Goal: Information Seeking & Learning: Find specific fact

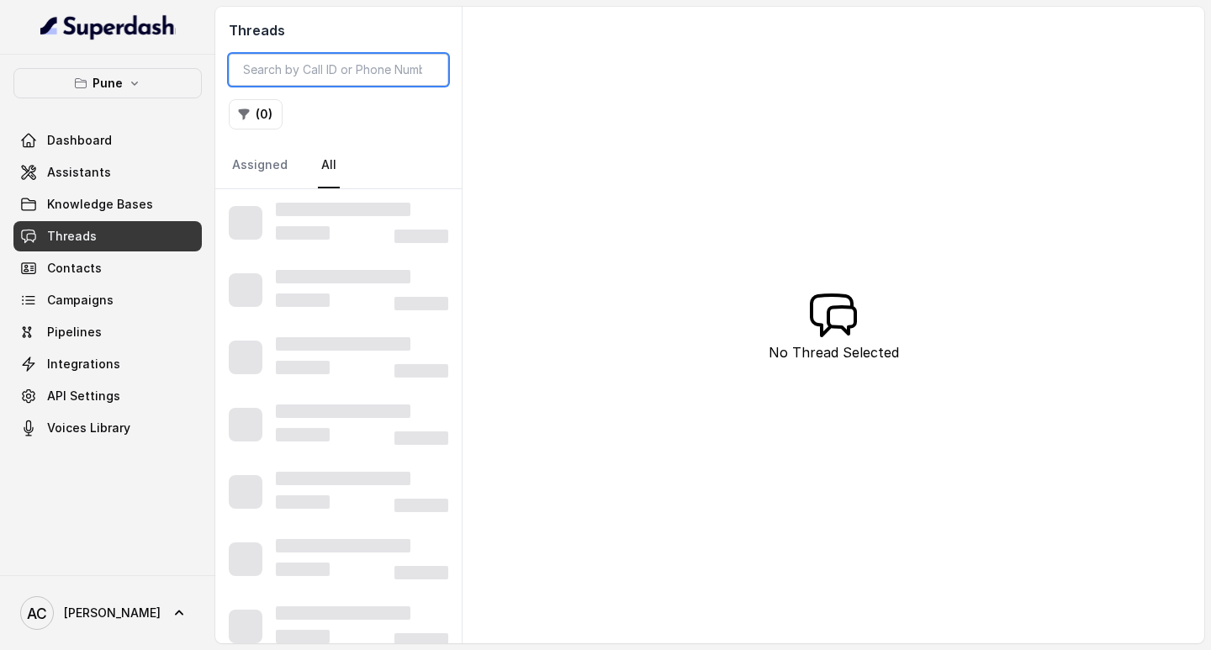
click at [278, 72] on input "search" at bounding box center [338, 70] width 219 height 32
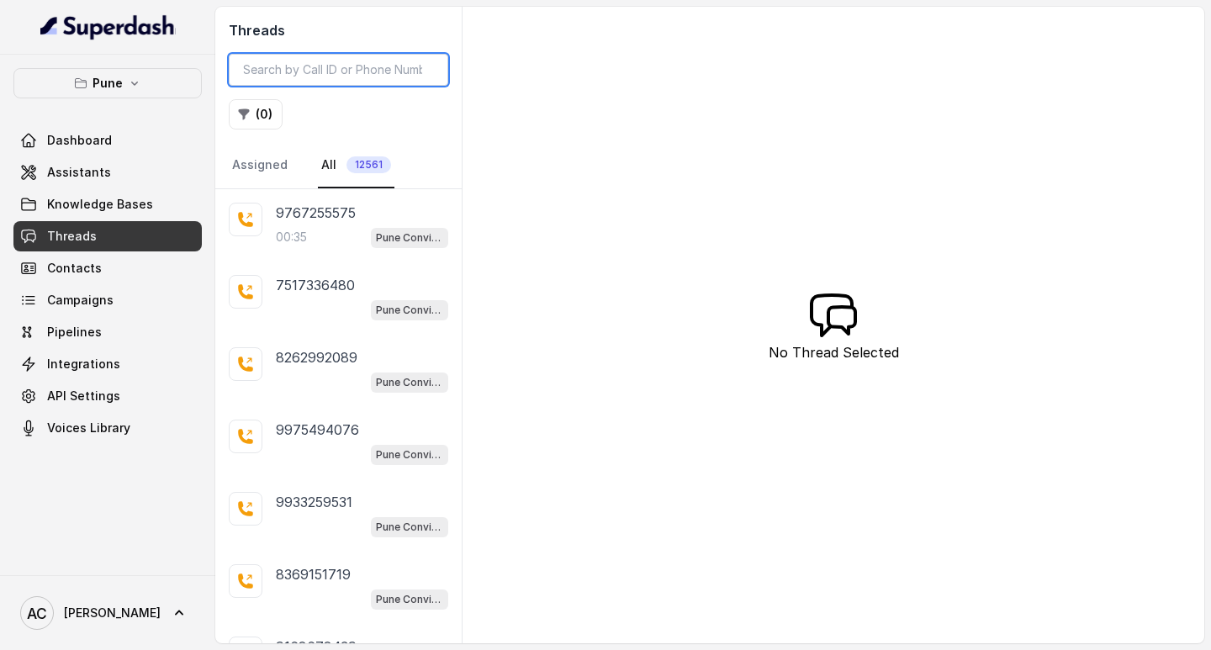
paste input "8180850005"
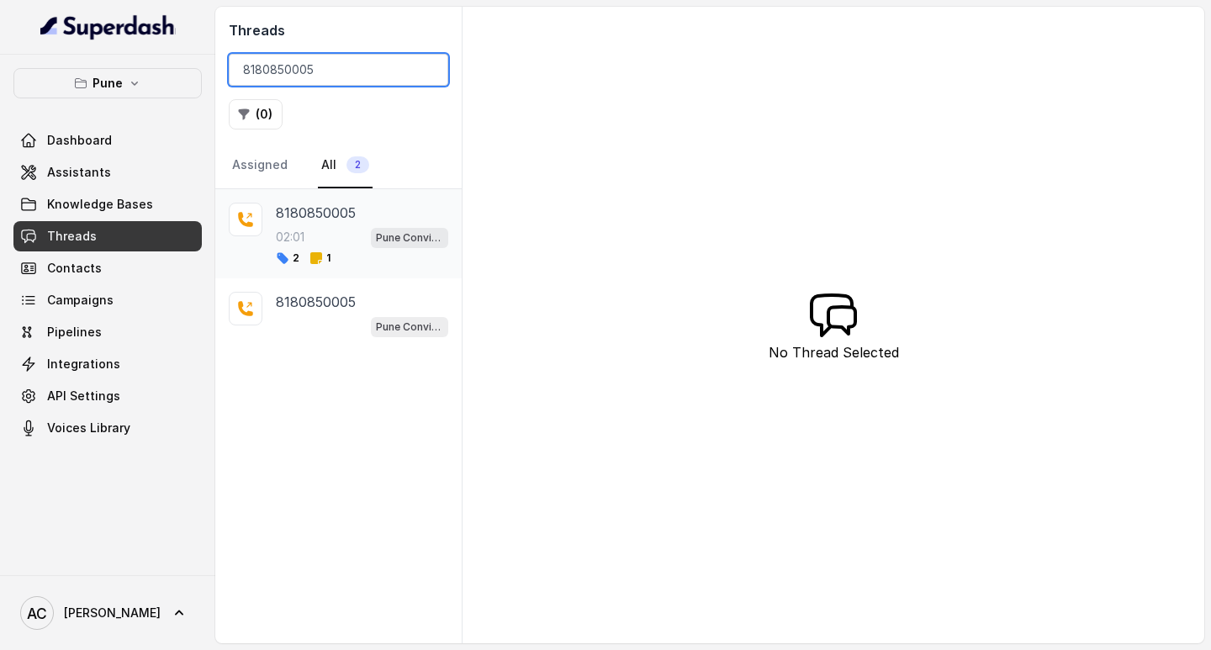
type input "8180850005"
click at [313, 213] on p "8180850005" at bounding box center [316, 213] width 80 height 20
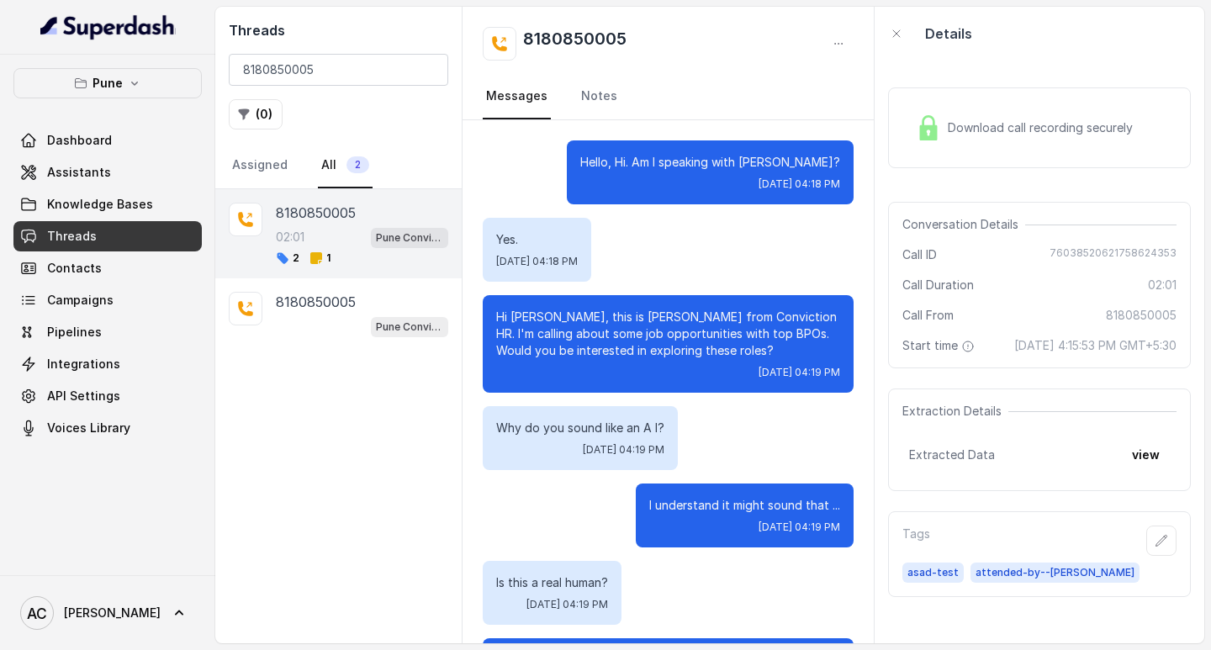
scroll to position [2104, 0]
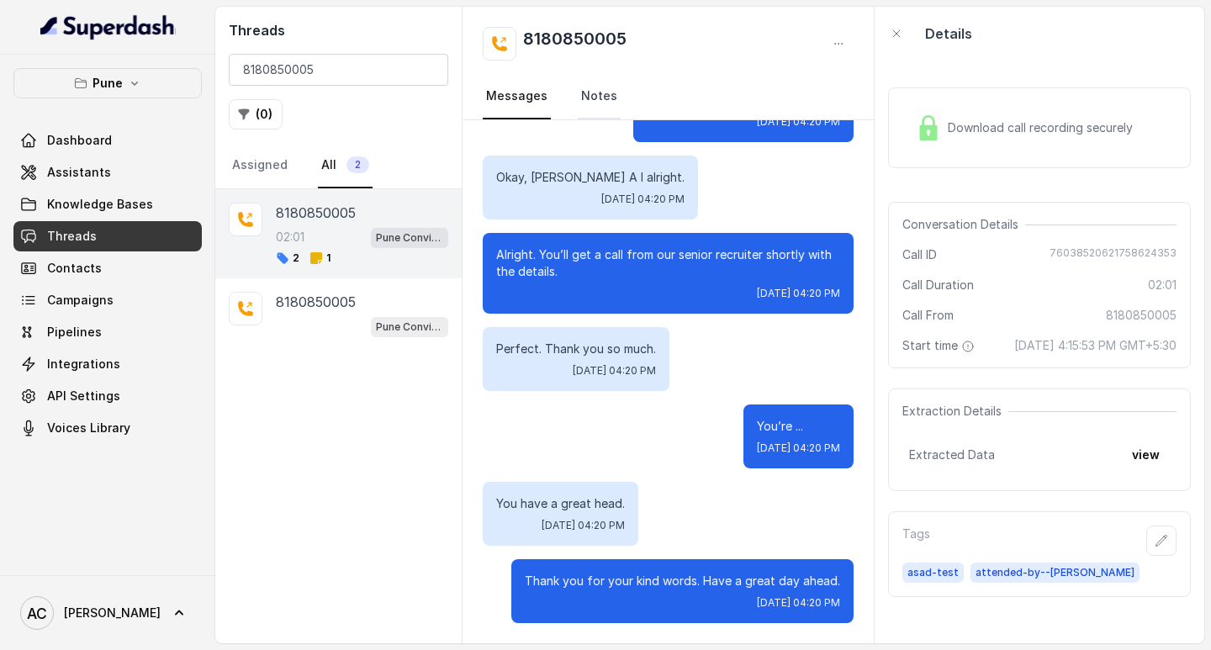
click at [590, 95] on link "Notes" at bounding box center [599, 96] width 43 height 45
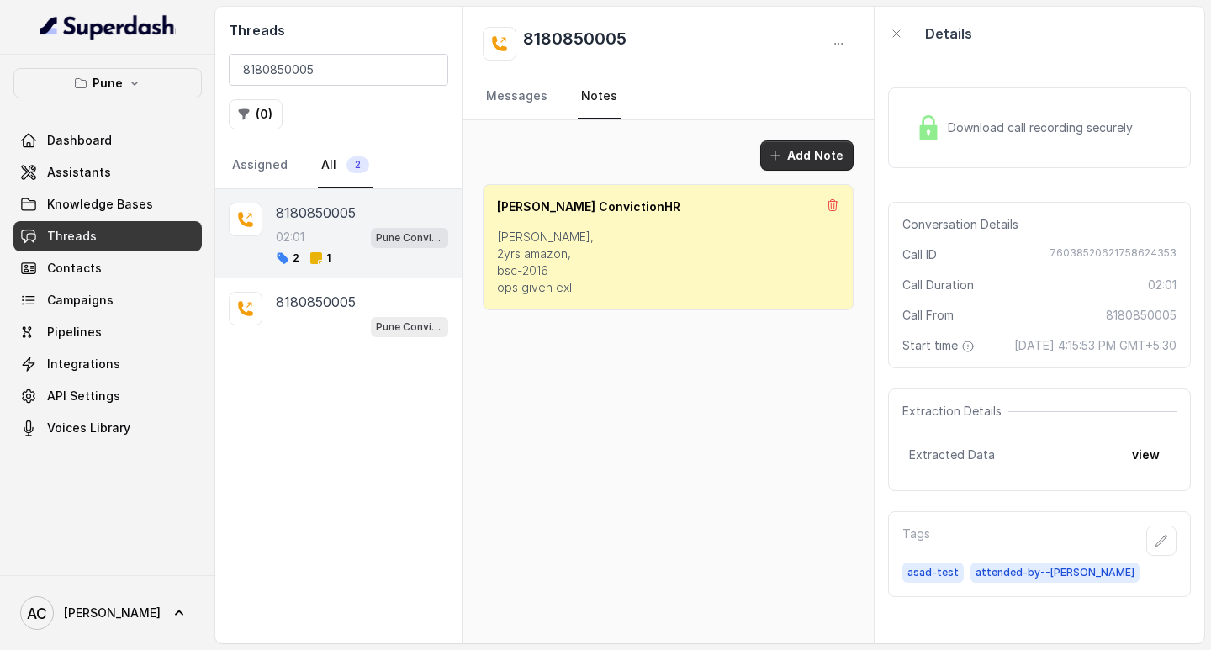
click at [801, 149] on button "Add Note" at bounding box center [806, 155] width 93 height 30
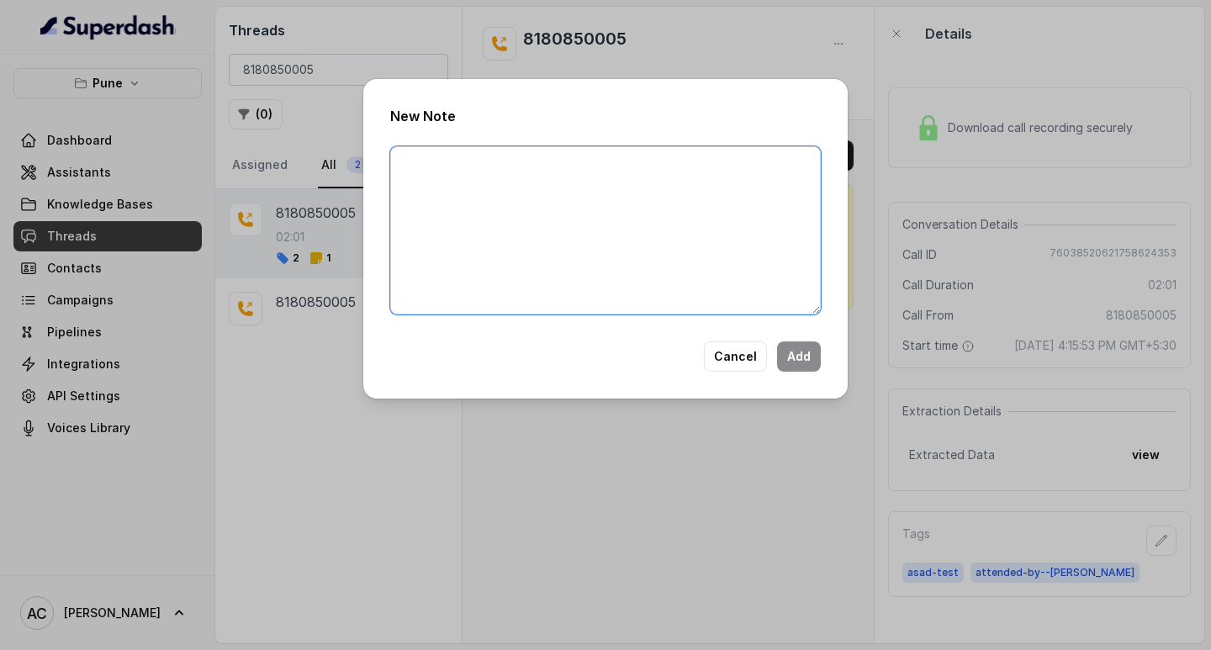
click at [470, 200] on textarea at bounding box center [605, 230] width 431 height 168
paste textarea "Name: Contact number: Recruiter: Name of the attender: Comments: AI Improvement:"
click at [472, 204] on textarea "Name: Contact number: Recruiter: Name of the attender: Comments: AI Improvement:" at bounding box center [605, 230] width 431 height 168
click at [556, 231] on textarea "Name: Contact number: Recruiter: Name of the attender: Comments: AI Improvement:" at bounding box center [605, 230] width 431 height 168
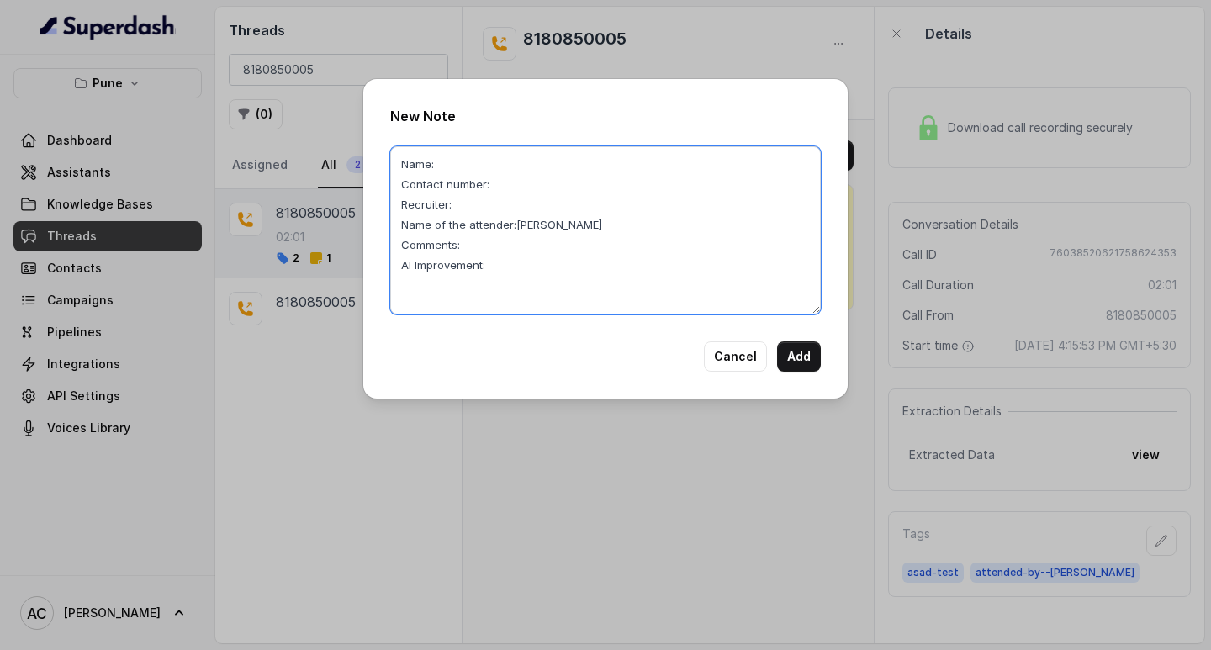
click at [471, 204] on textarea "Name: Contact number: Recruiter: Name of the attender:Komal Comments: AI Improv…" at bounding box center [605, 230] width 431 height 168
click at [533, 182] on textarea "Name: Contact number: Recruiter: Urvaishi Name of the attender:Komal Comments: …" at bounding box center [605, 230] width 431 height 168
paste textarea "8180850005"
click at [471, 159] on textarea "Name: Contact number: 8180850005 Recruiter: Urvaishi Name of the attender:Komal…" at bounding box center [605, 230] width 431 height 168
click at [482, 248] on textarea "Name: Rohan Contact number: 8180850005 Recruiter: Urvaishi Name of the attender…" at bounding box center [605, 230] width 431 height 168
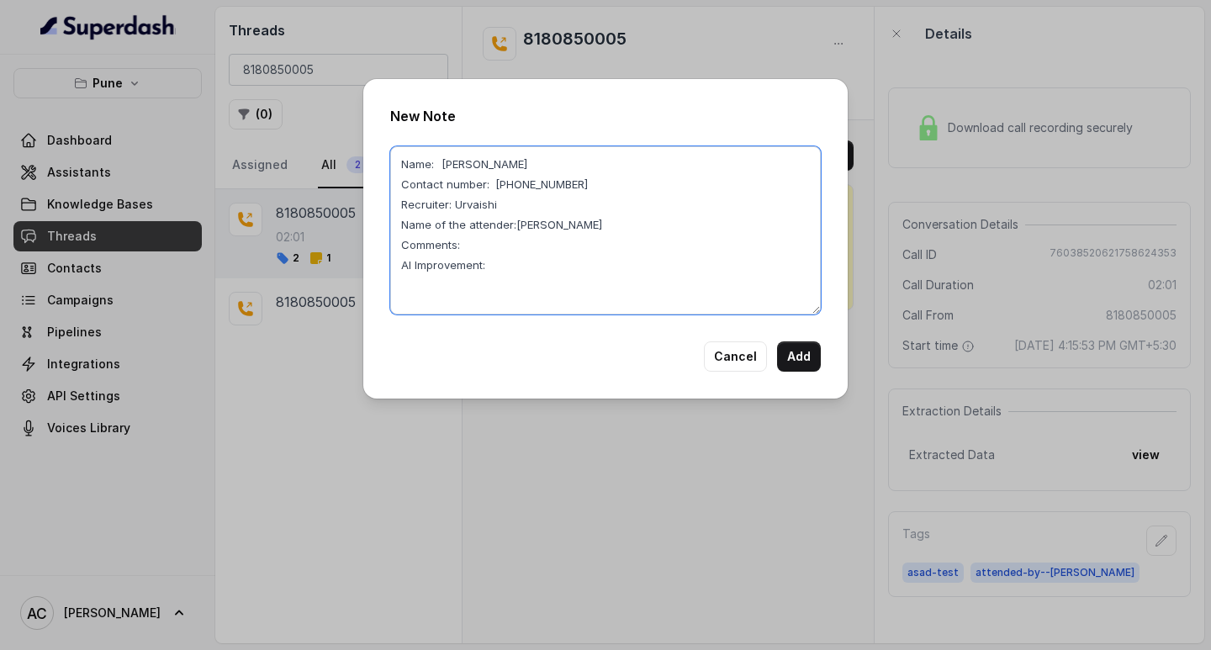
paste textarea "cand got selected in techmn through other consultancy"
type textarea "Name: Rohan Contact number: 8180850005 Recruiter: Urvaishi Name of the attender…"
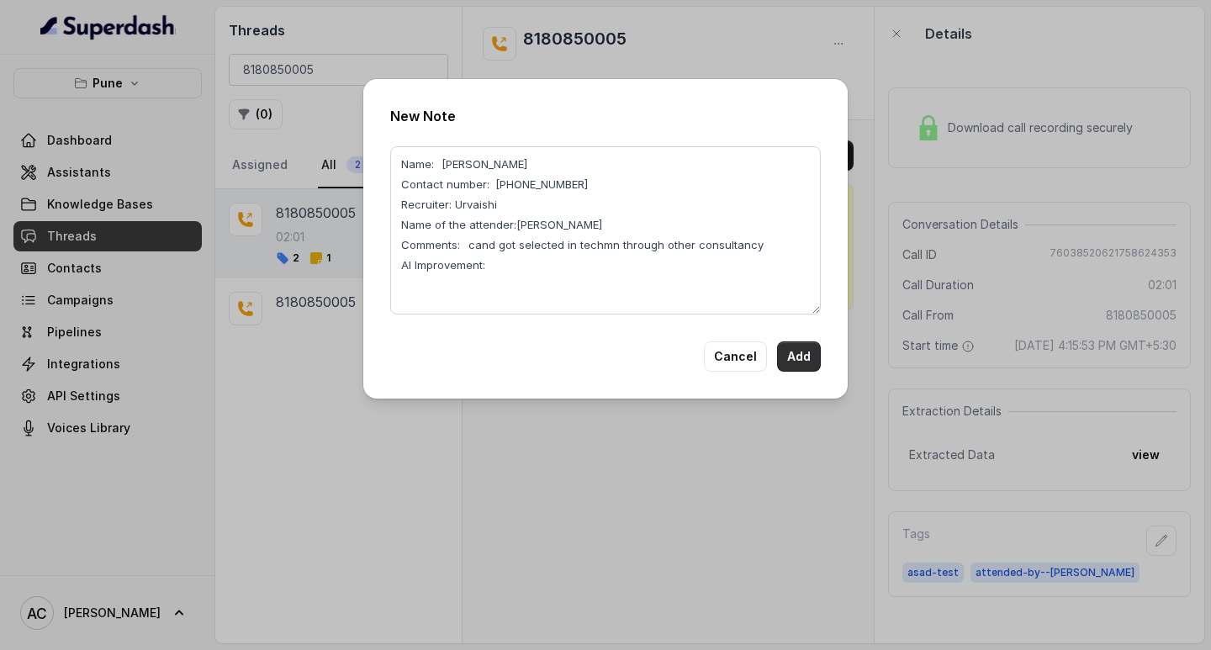
click at [794, 352] on button "Add" at bounding box center [799, 356] width 44 height 30
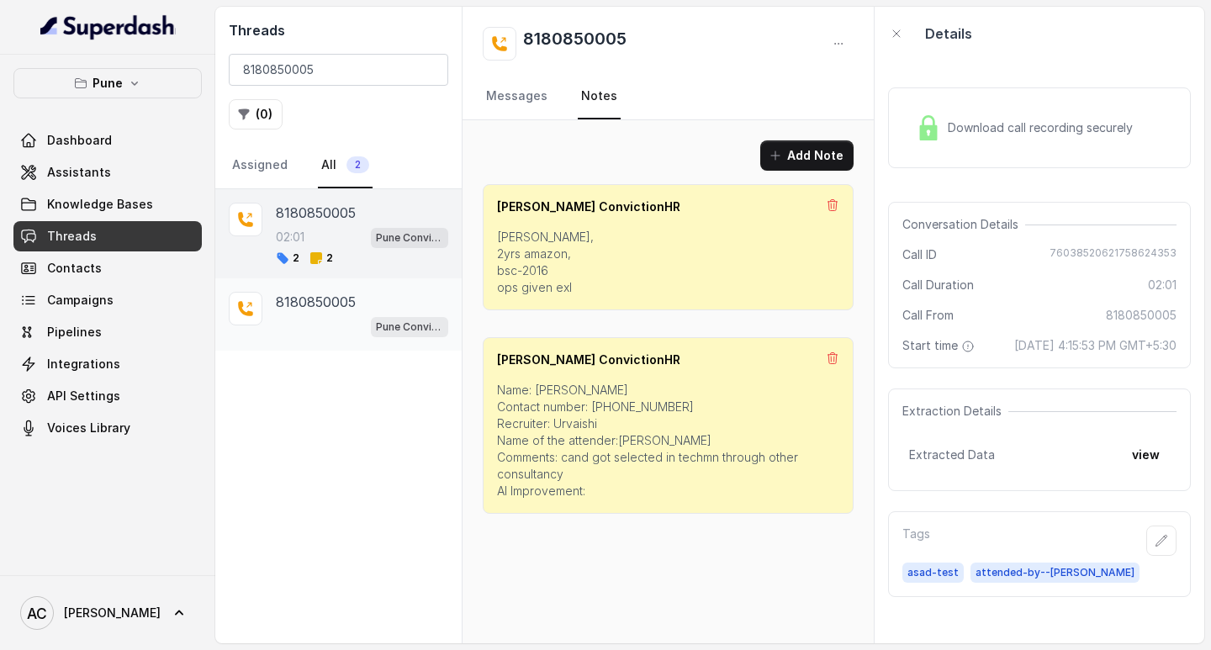
click at [325, 306] on p "8180850005" at bounding box center [316, 302] width 80 height 20
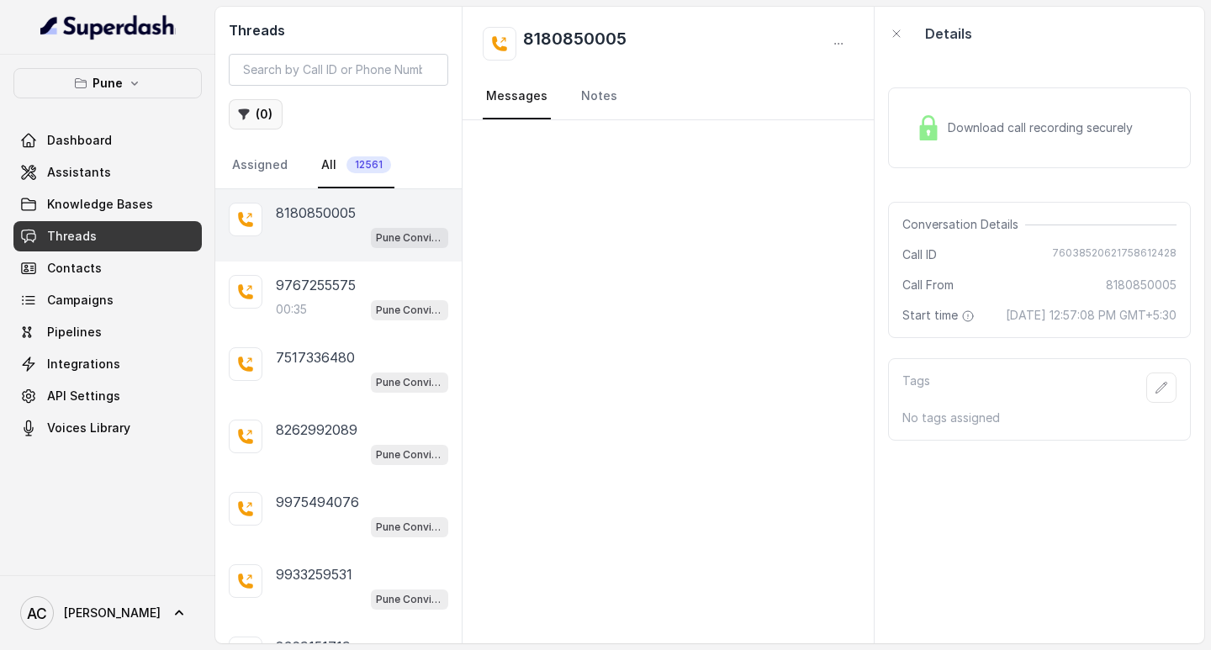
click at [262, 100] on button "( 0 )" at bounding box center [256, 114] width 54 height 30
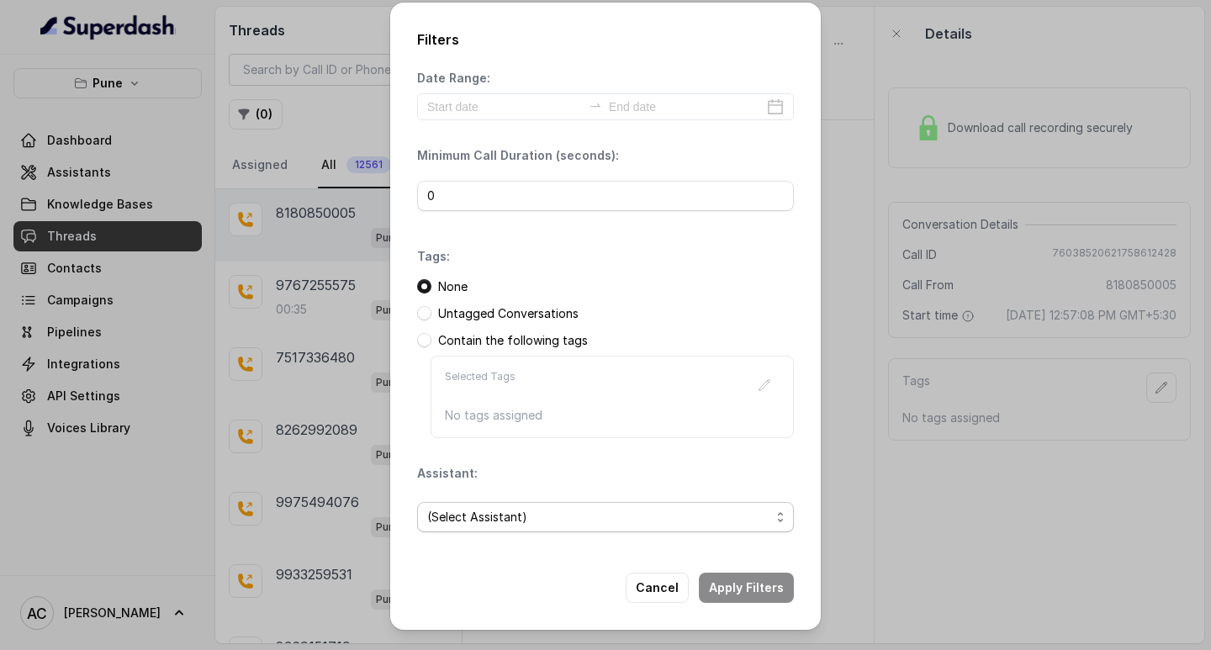
click at [463, 521] on span "(Select Assistant)" at bounding box center [598, 517] width 343 height 20
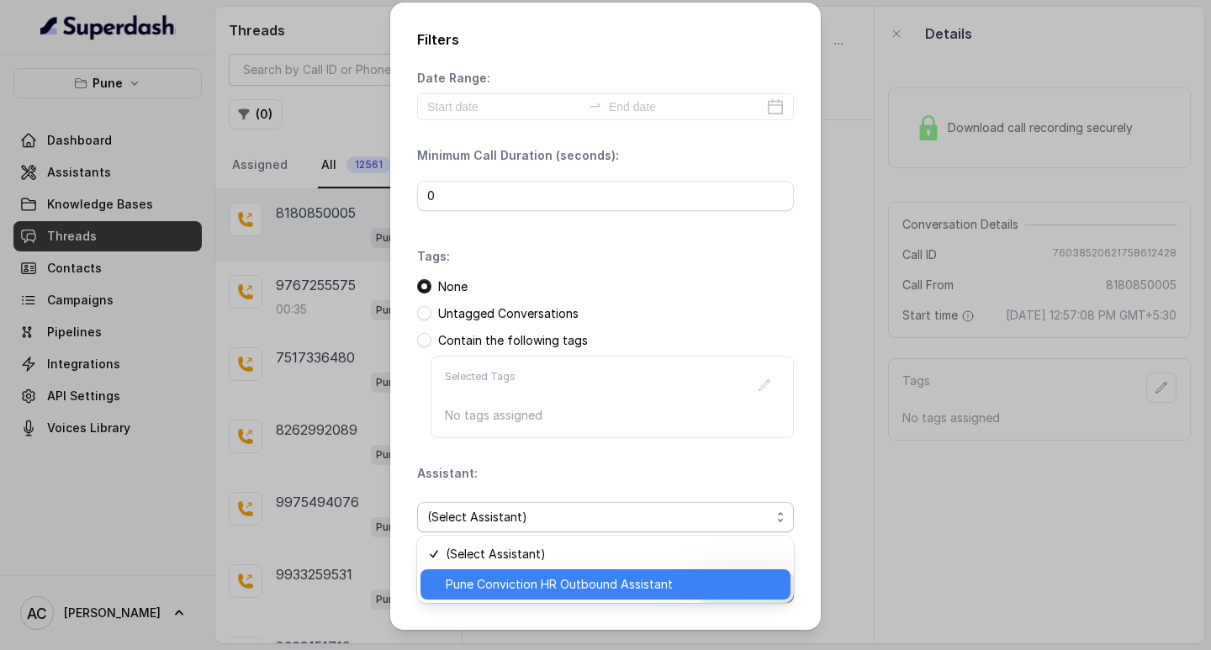
drag, startPoint x: 490, startPoint y: 583, endPoint x: 494, endPoint y: 574, distance: 10.2
click at [493, 580] on span "Pune Conviction HR Outbound Assistant" at bounding box center [613, 584] width 335 height 20
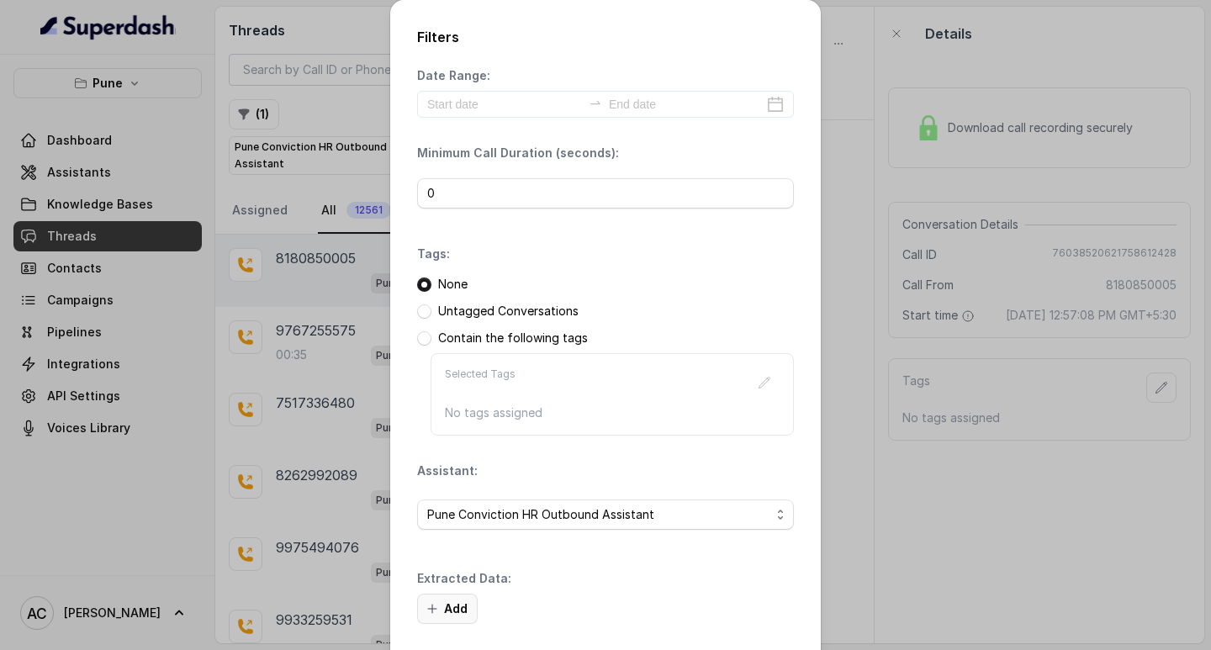
click at [449, 607] on button "Add" at bounding box center [447, 609] width 61 height 30
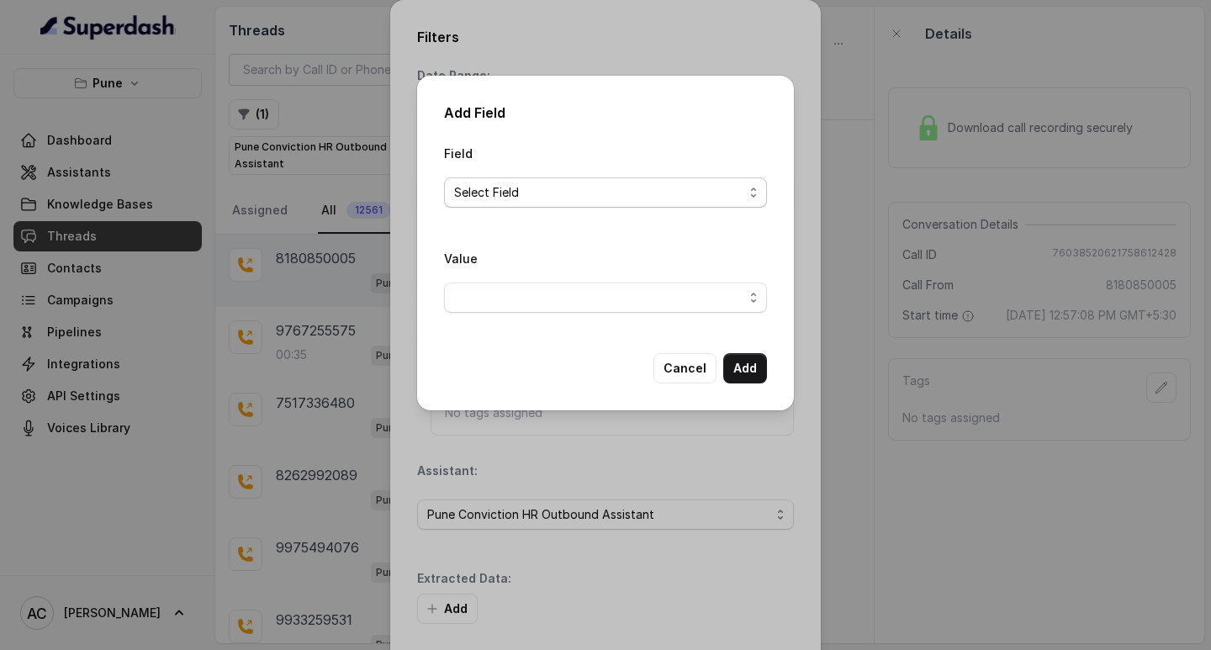
click at [487, 193] on span "Select Field" at bounding box center [598, 192] width 289 height 20
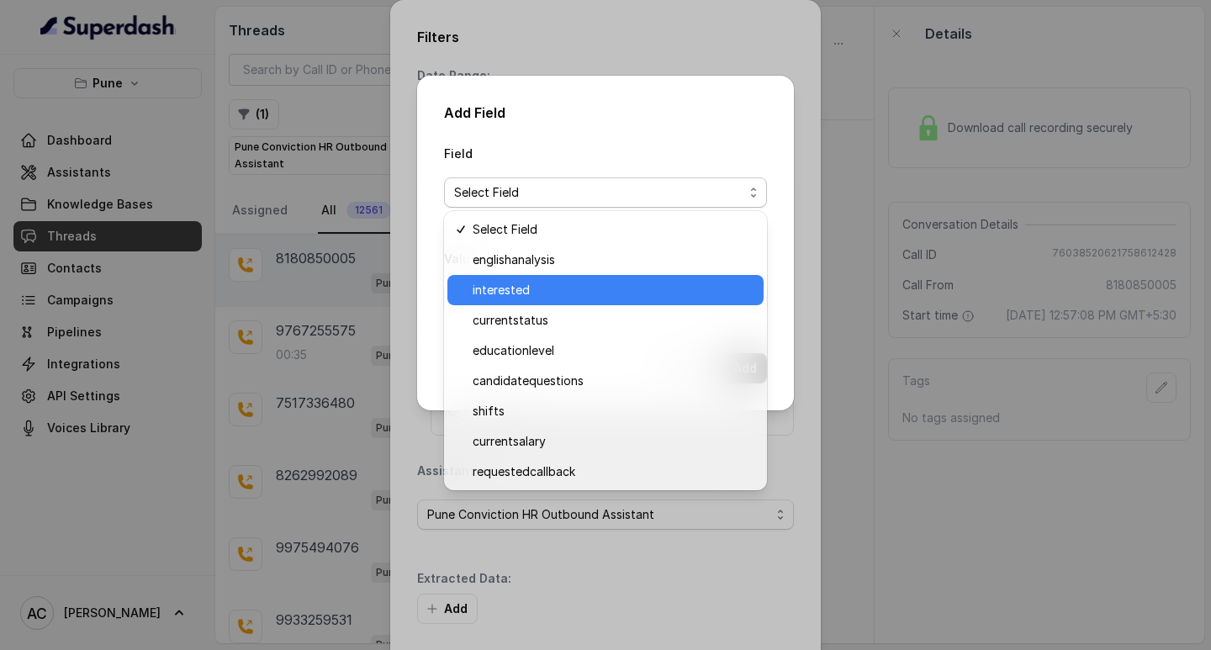
click at [521, 288] on span "interested" at bounding box center [613, 290] width 281 height 20
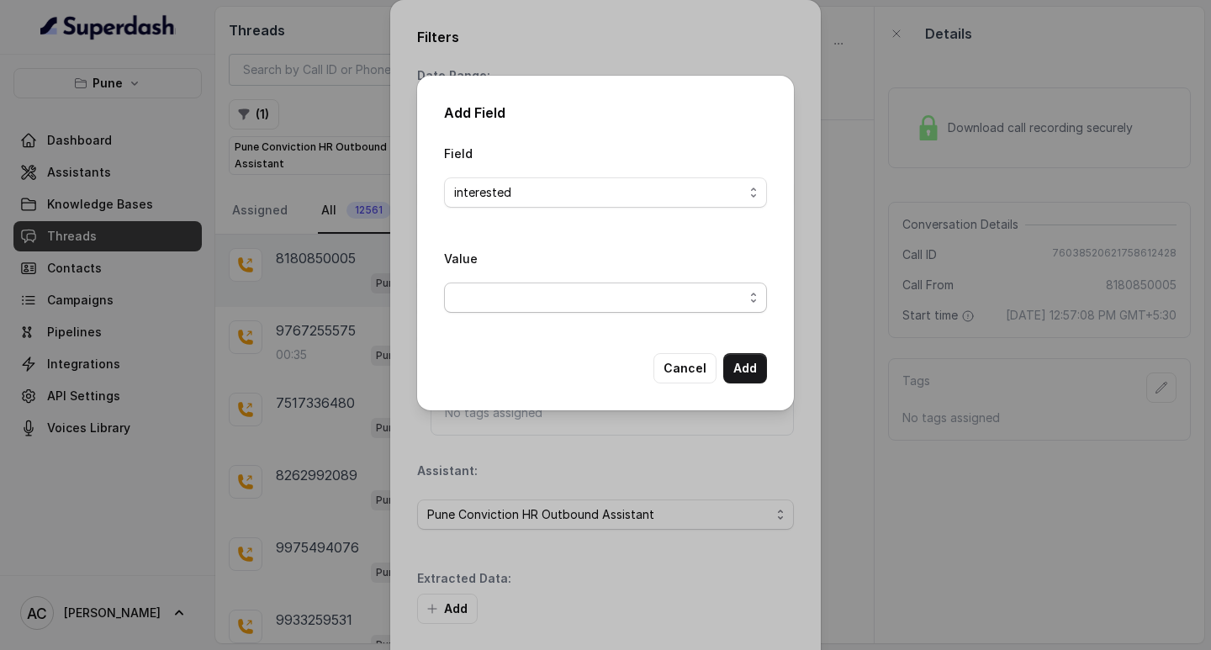
click at [503, 291] on span "button" at bounding box center [605, 298] width 323 height 30
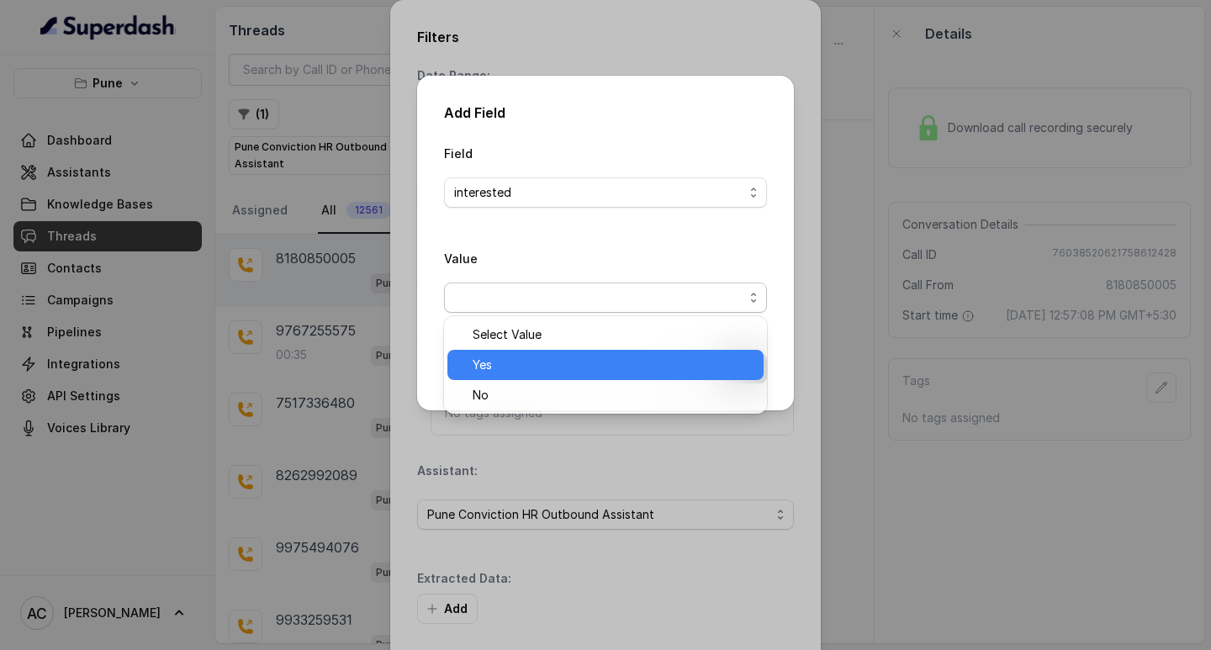
click at [505, 357] on span "Yes" at bounding box center [613, 365] width 281 height 20
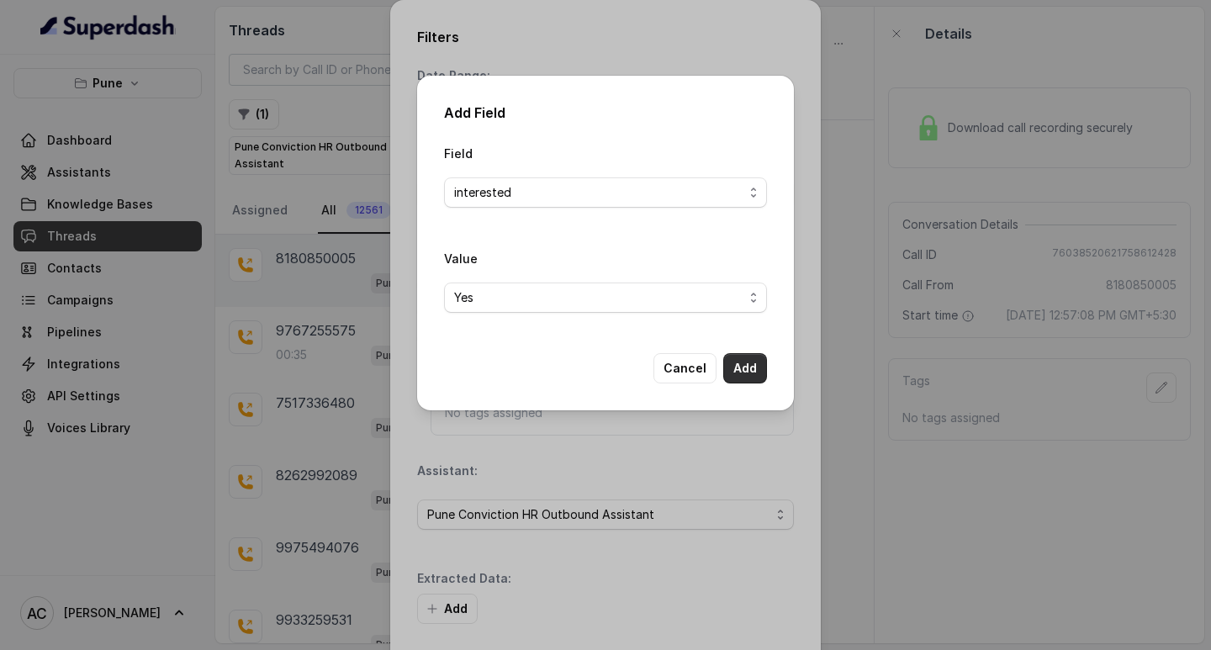
click at [738, 368] on button "Add" at bounding box center [745, 368] width 44 height 30
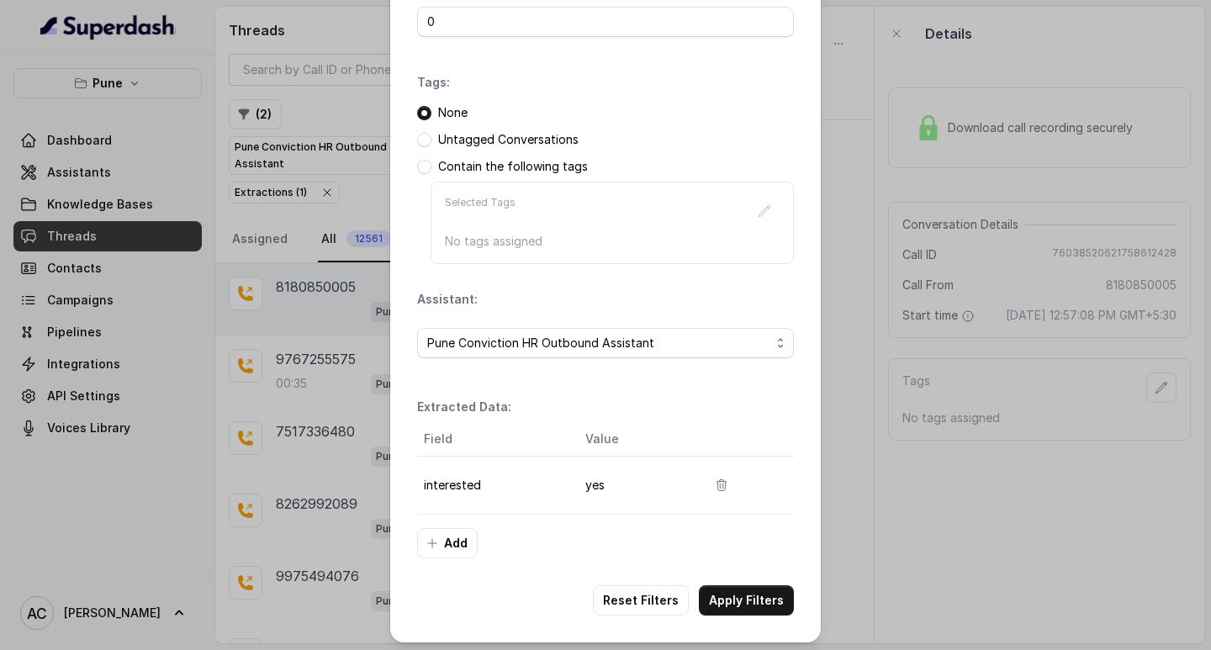
scroll to position [177, 0]
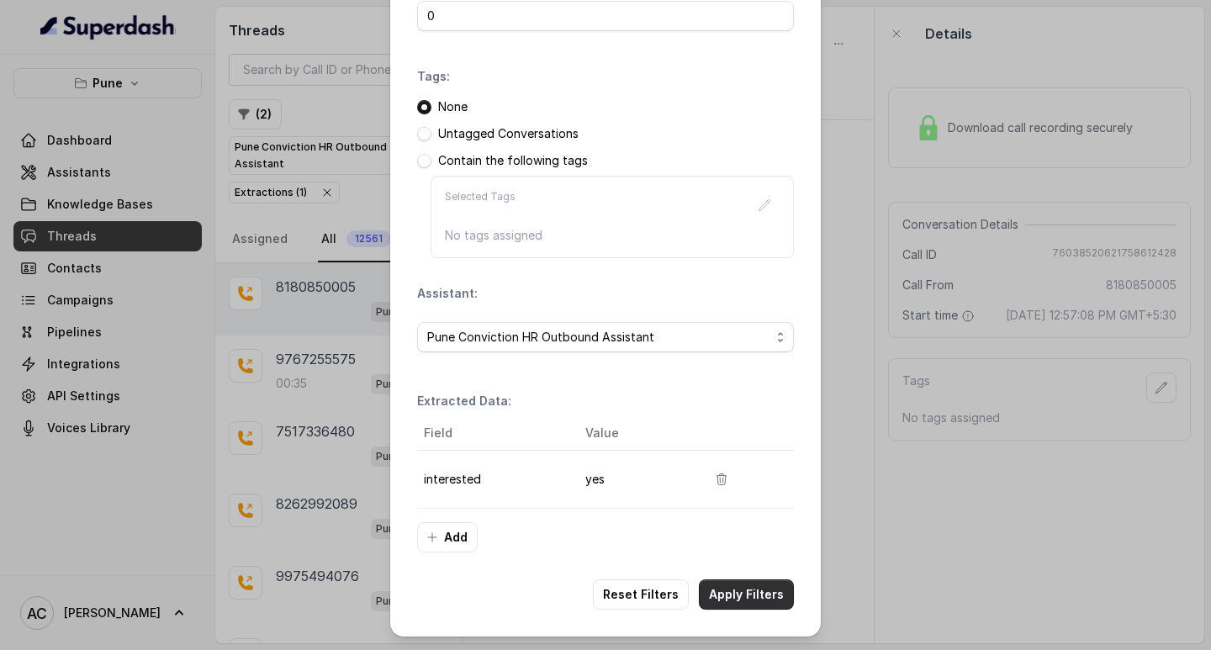
drag, startPoint x: 731, startPoint y: 596, endPoint x: 699, endPoint y: 497, distance: 104.3
click at [732, 596] on button "Apply Filters" at bounding box center [746, 594] width 95 height 30
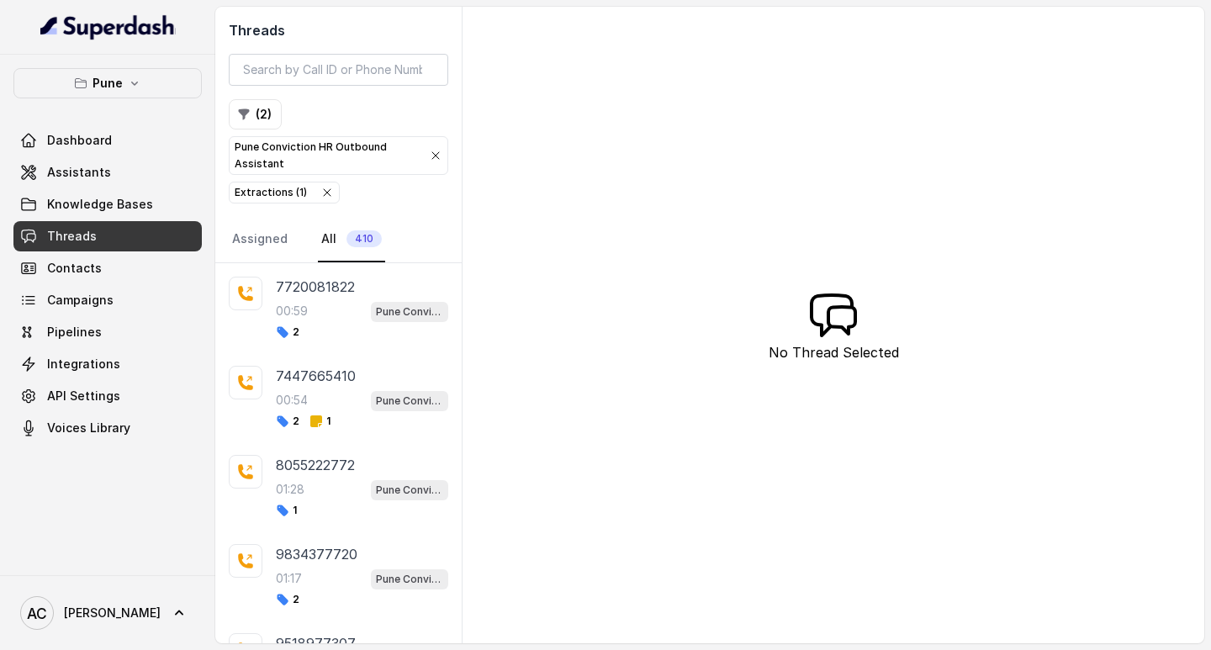
click at [229, 99] on button "( 2 )" at bounding box center [255, 114] width 53 height 30
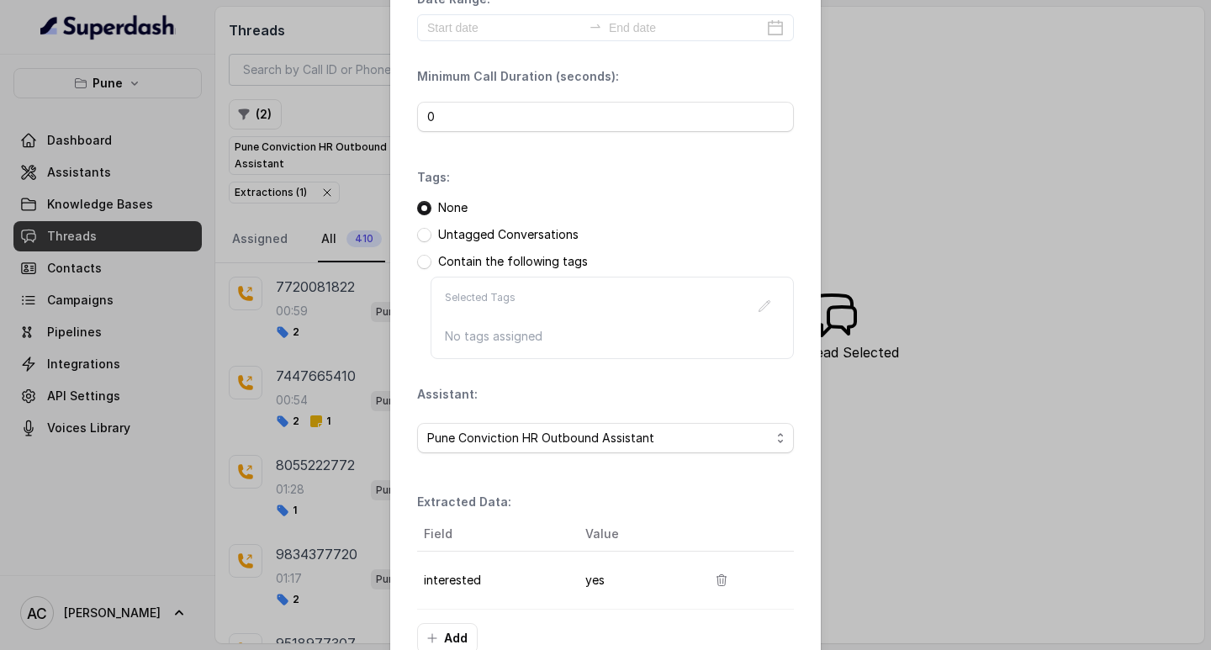
scroll to position [177, 0]
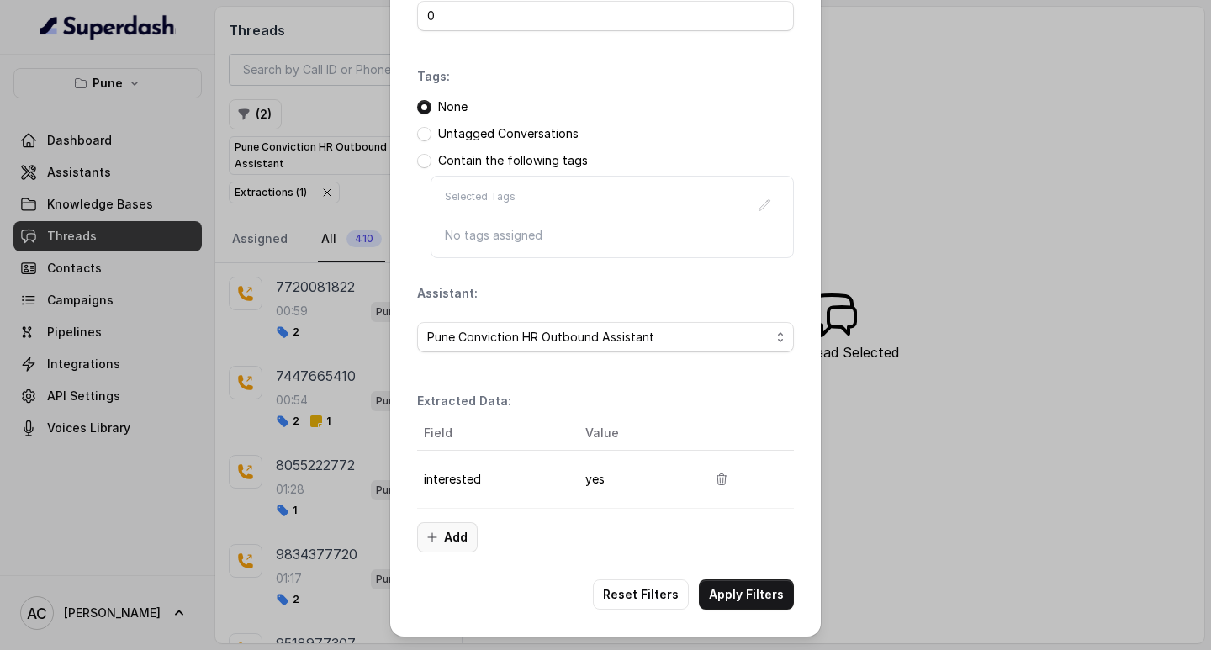
click at [446, 535] on button "Add" at bounding box center [447, 537] width 61 height 30
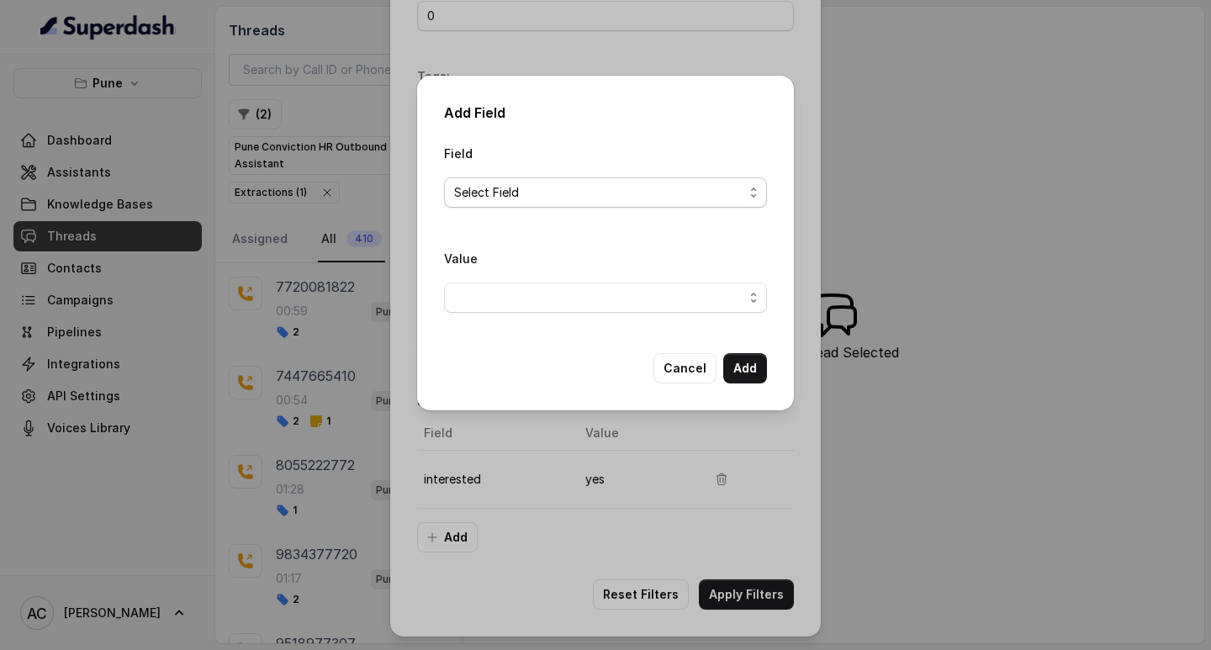
click at [521, 200] on span "Select Field" at bounding box center [598, 192] width 289 height 20
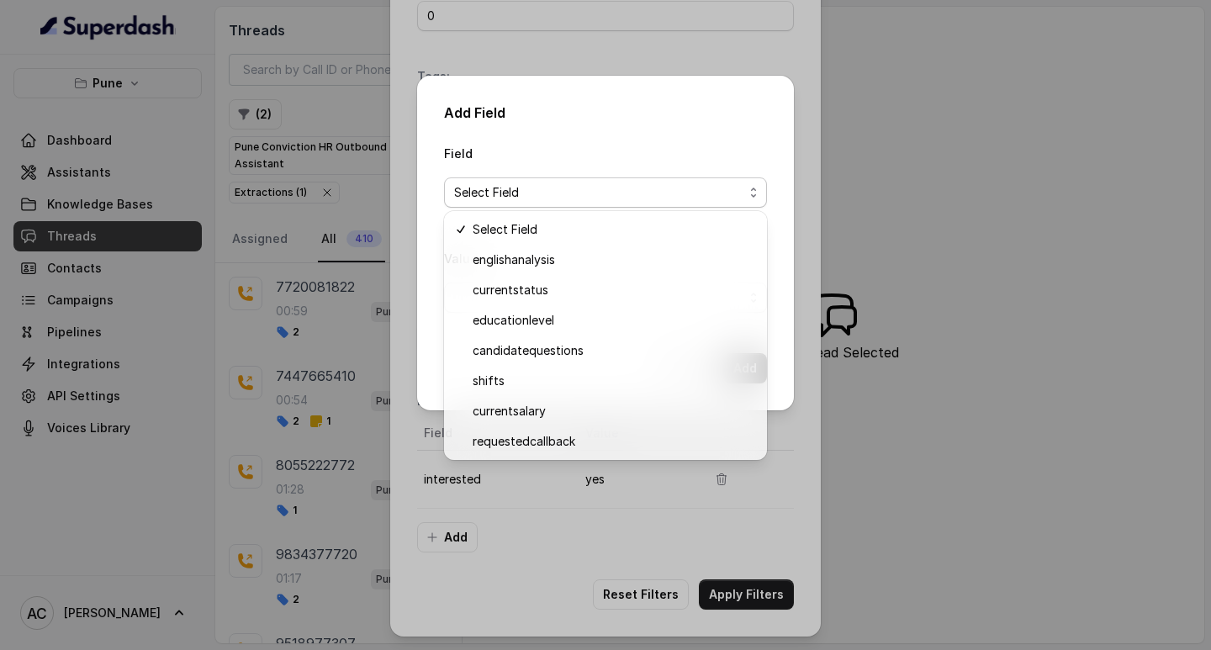
click at [304, 236] on div "Add Field Field Select Field Value Cancel Add" at bounding box center [605, 325] width 1211 height 650
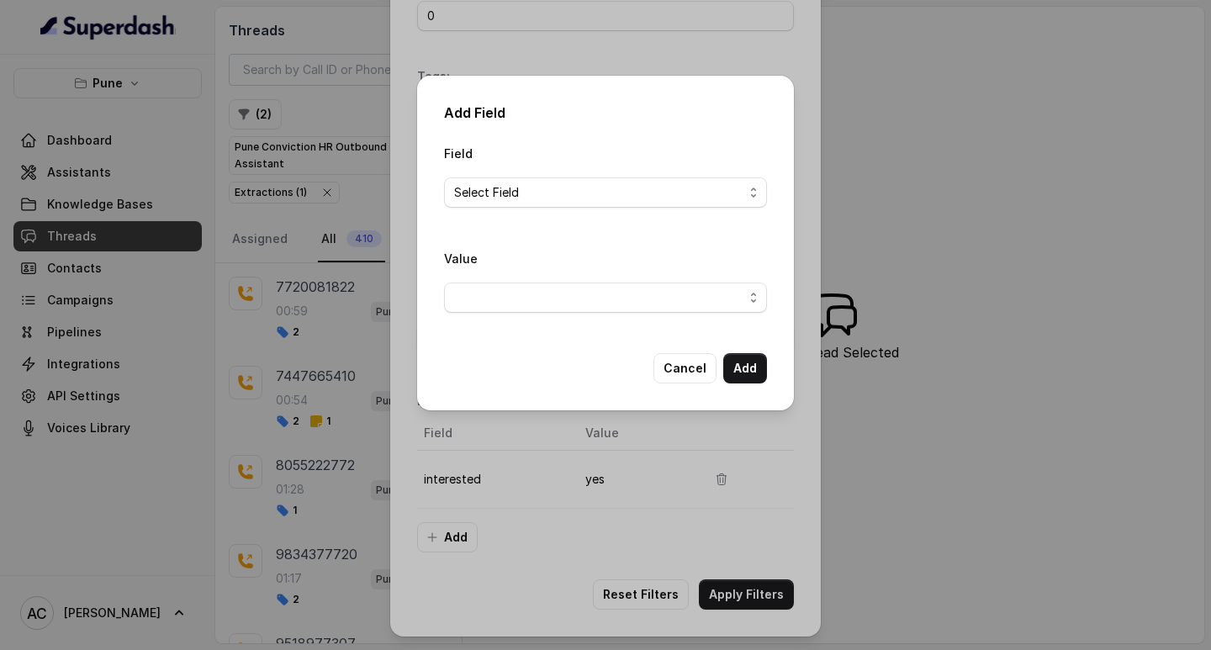
click at [992, 193] on div "Add Field Field Select Field Value Cancel Add" at bounding box center [605, 325] width 1211 height 650
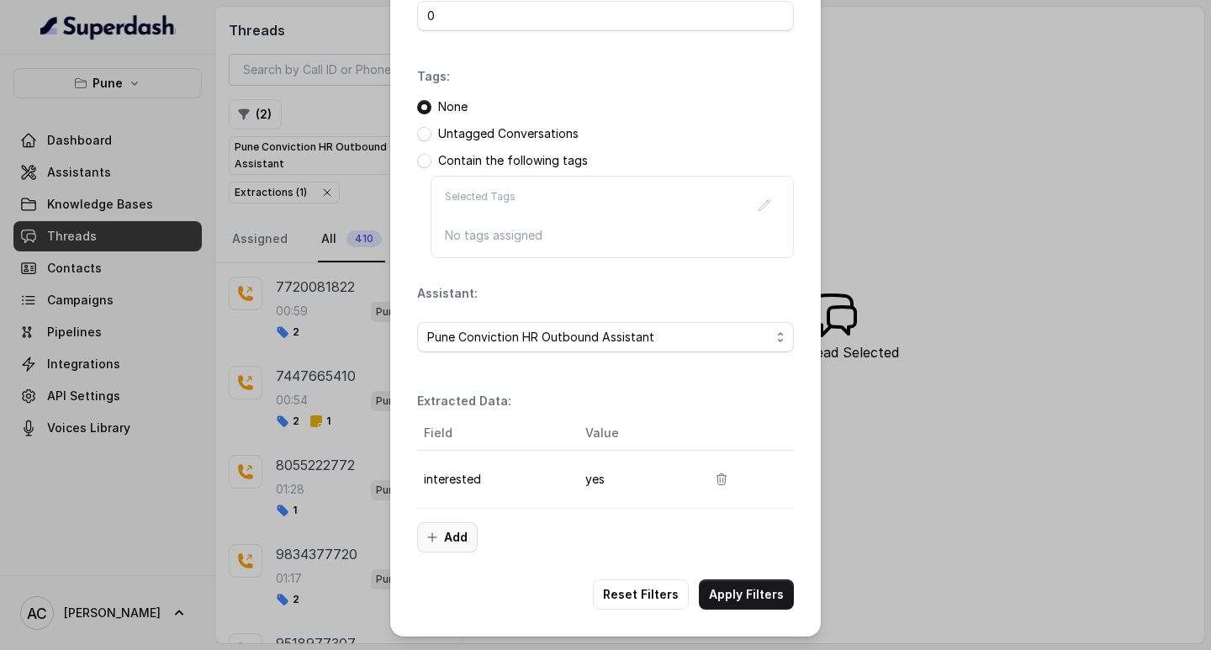
click at [444, 536] on button "Add" at bounding box center [447, 537] width 61 height 30
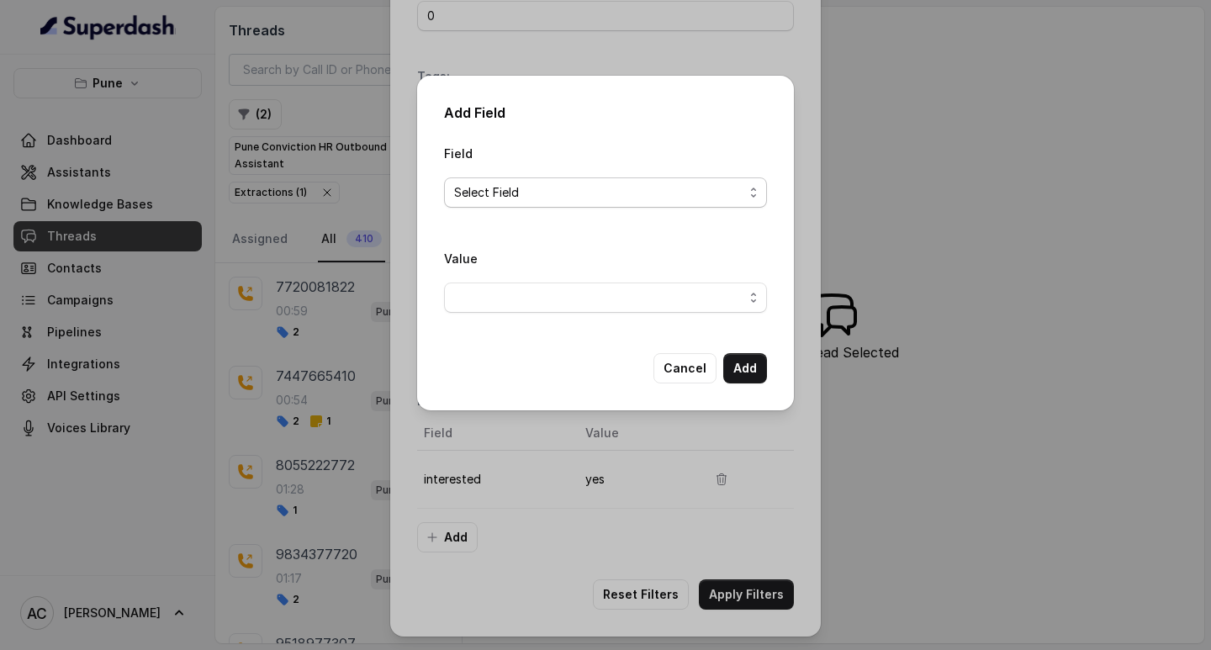
click at [494, 181] on span "Select Field" at bounding box center [605, 192] width 323 height 30
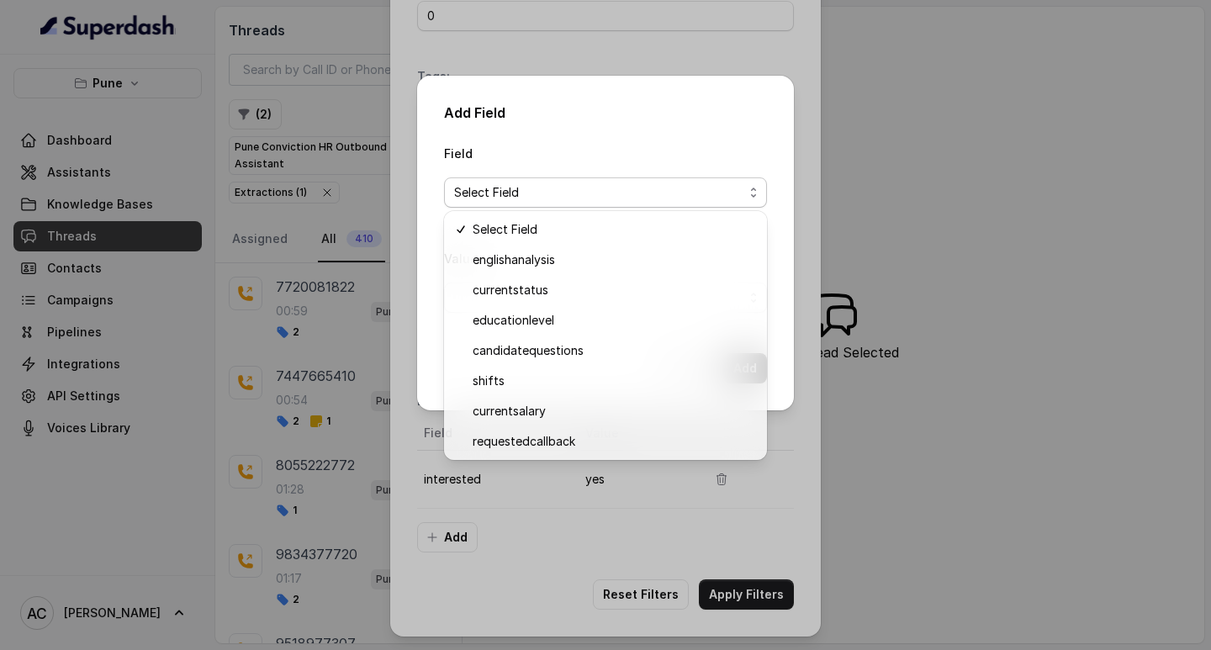
click at [1045, 235] on div "Add Field Field Select Field Value Cancel Add" at bounding box center [605, 325] width 1211 height 650
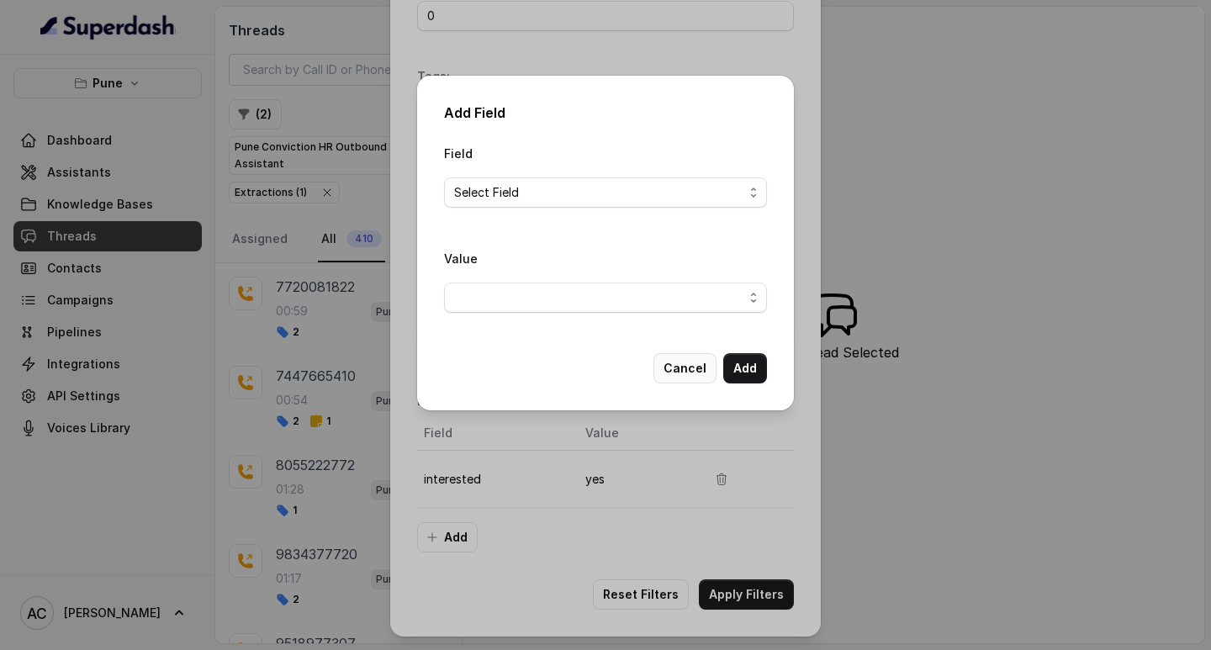
click at [702, 368] on button "Cancel" at bounding box center [684, 368] width 63 height 30
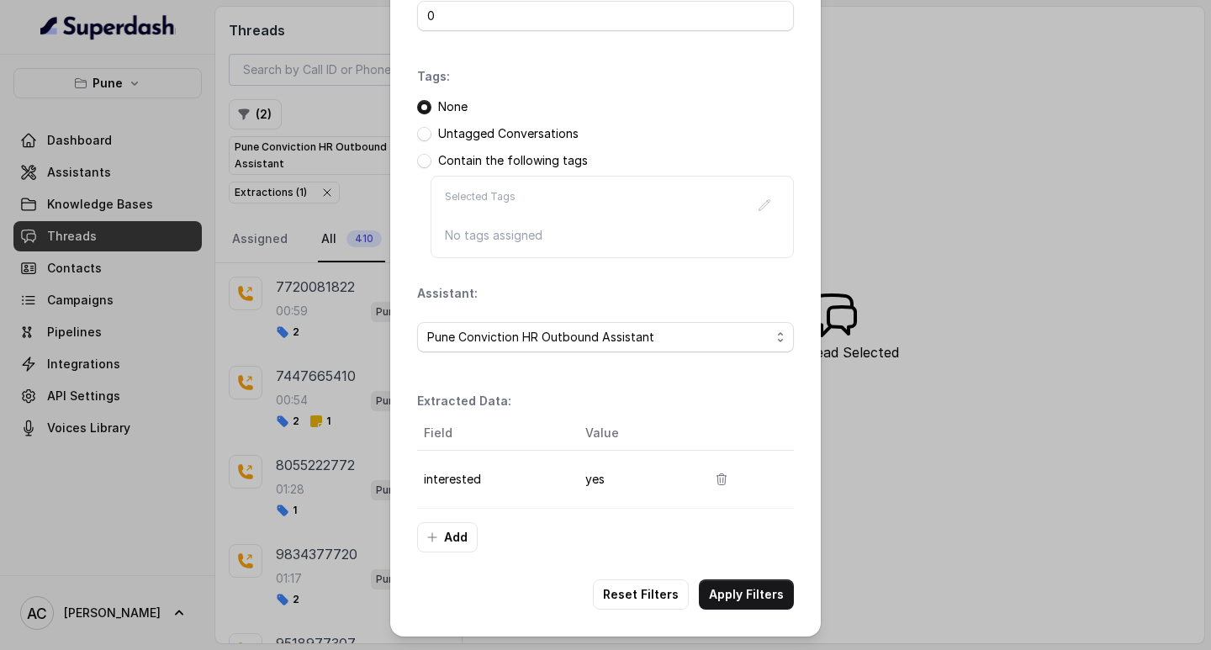
click at [891, 84] on div "Filters Date Range: Minimum Call Duration (seconds): 0 Tags: None Untagged Conv…" at bounding box center [605, 325] width 1211 height 650
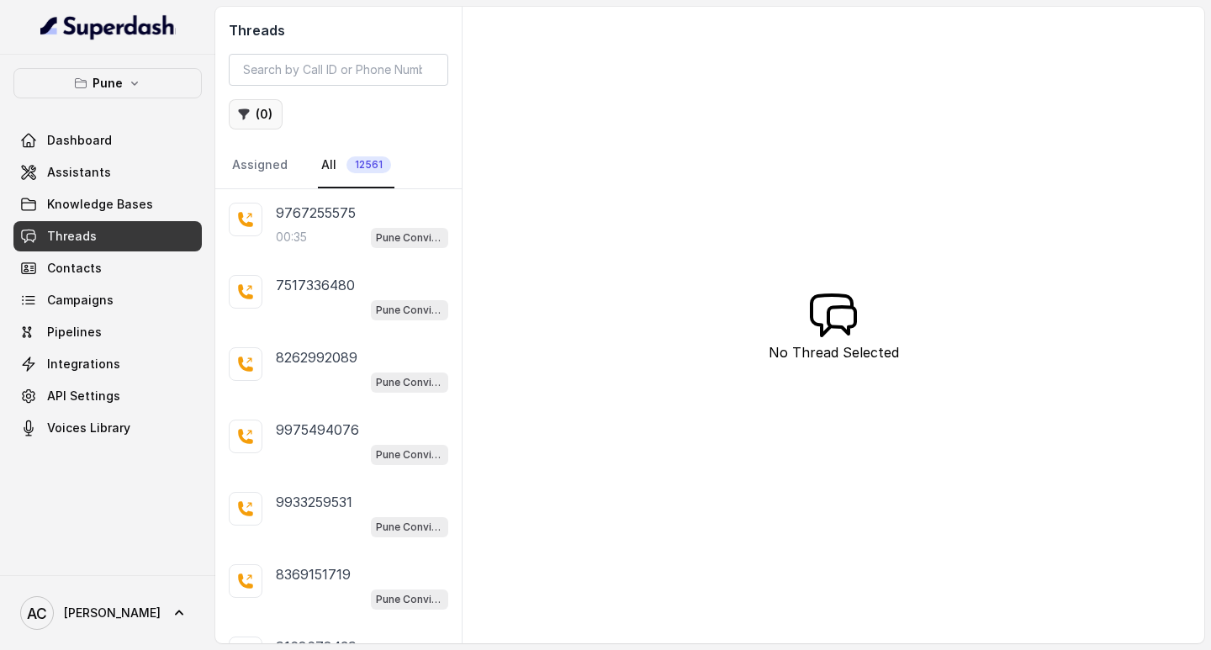
click at [268, 114] on button "( 0 )" at bounding box center [256, 114] width 54 height 30
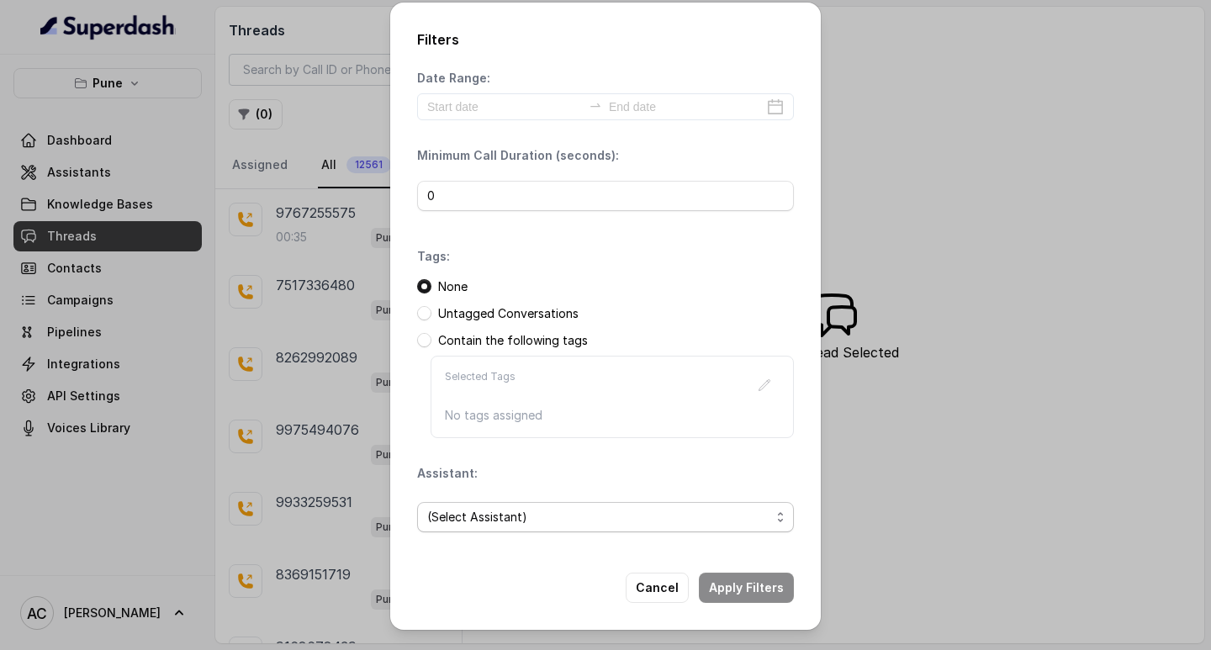
click at [480, 512] on span "(Select Assistant)" at bounding box center [598, 517] width 343 height 20
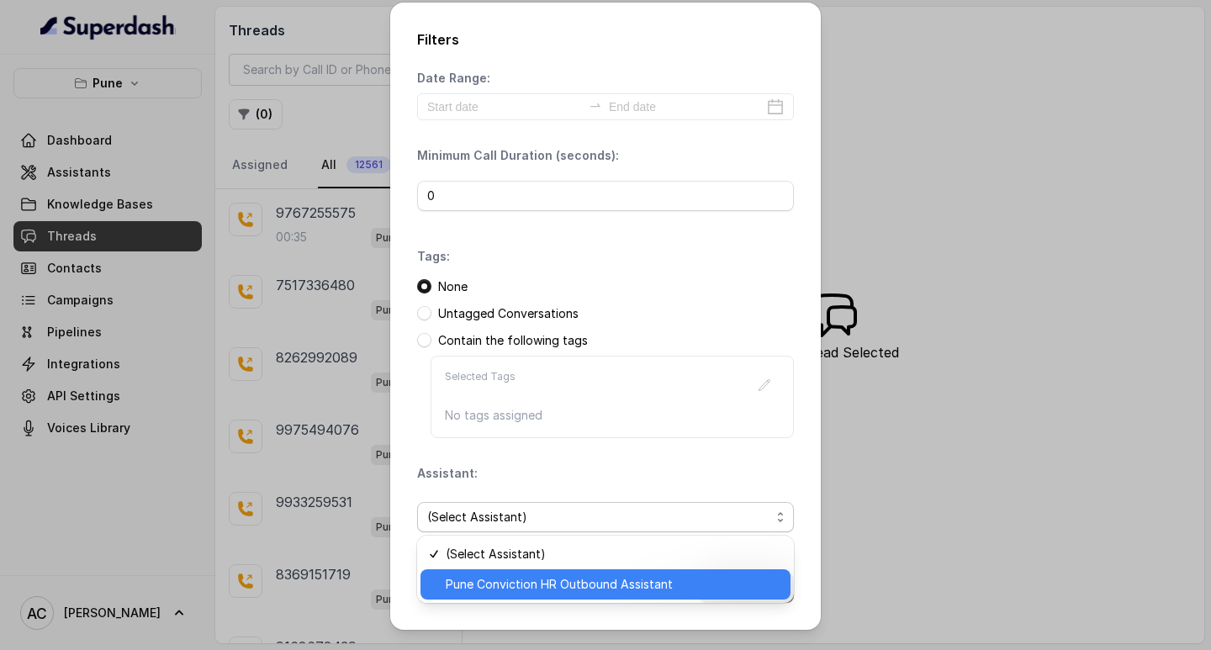
click at [489, 582] on span "Pune Conviction HR Outbound Assistant" at bounding box center [613, 584] width 335 height 20
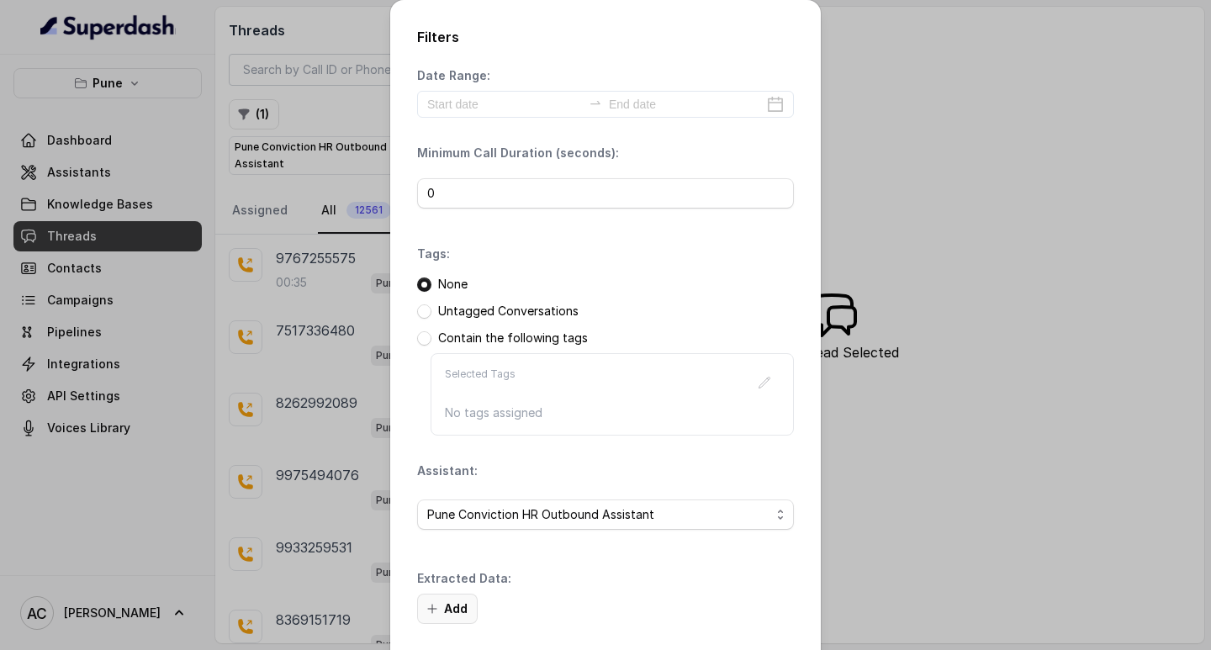
click at [460, 604] on button "Add" at bounding box center [447, 609] width 61 height 30
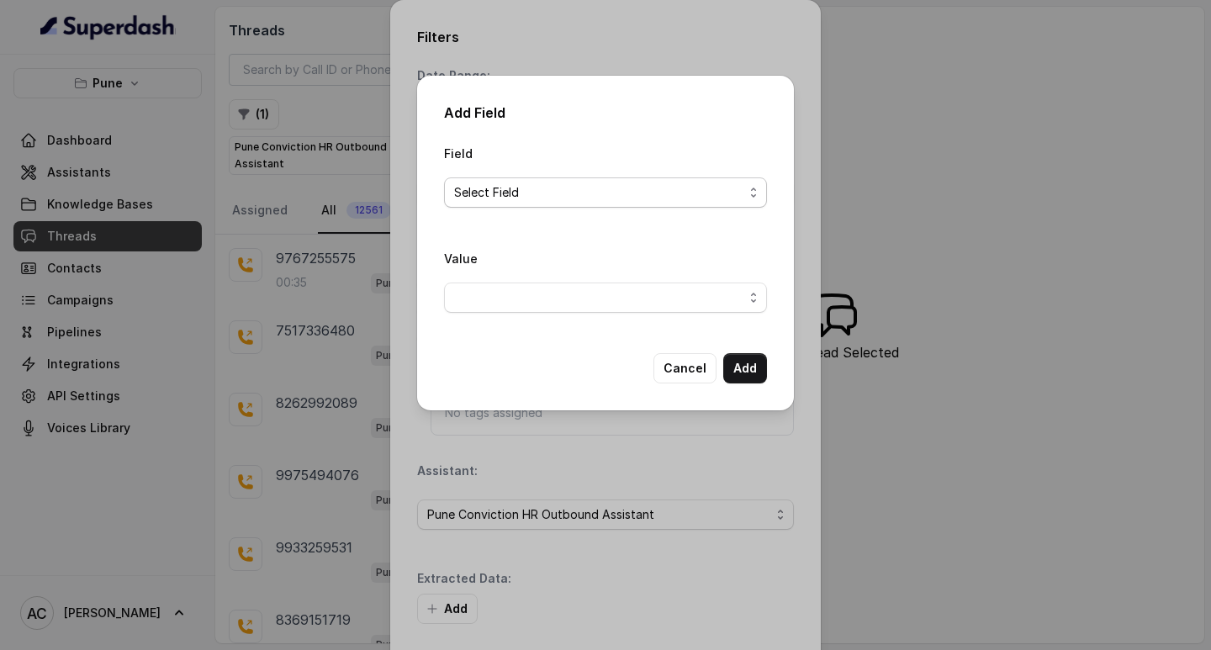
click at [489, 188] on span "Select Field" at bounding box center [598, 192] width 289 height 20
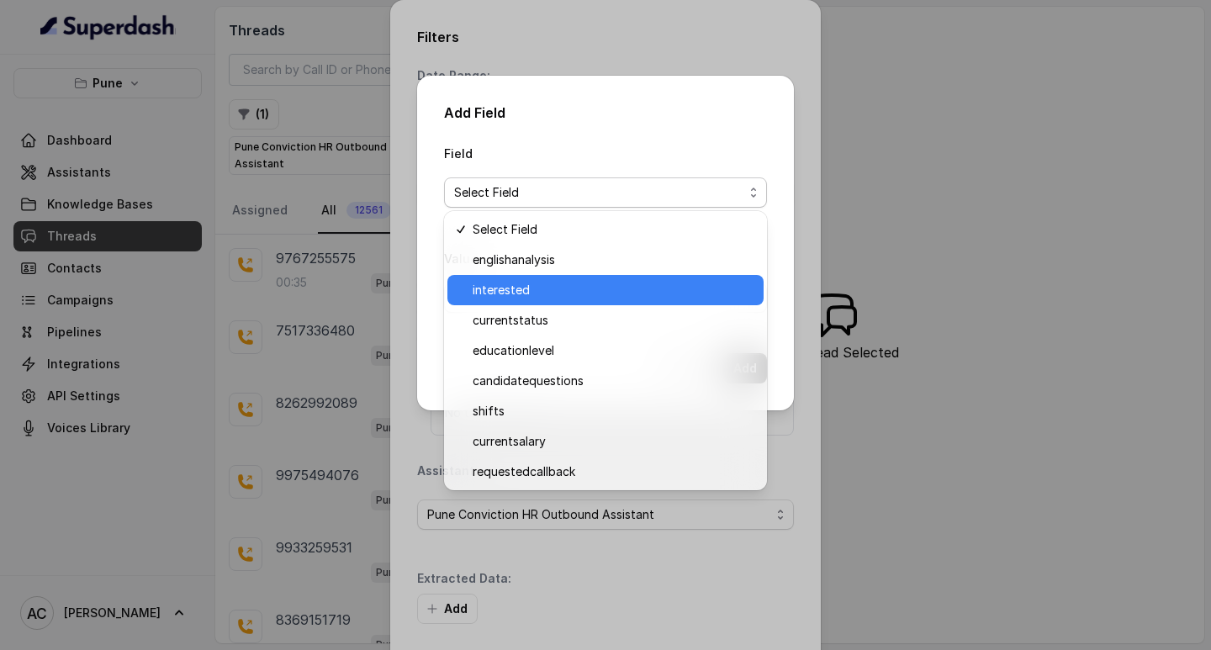
click at [516, 293] on span "interested" at bounding box center [613, 290] width 281 height 20
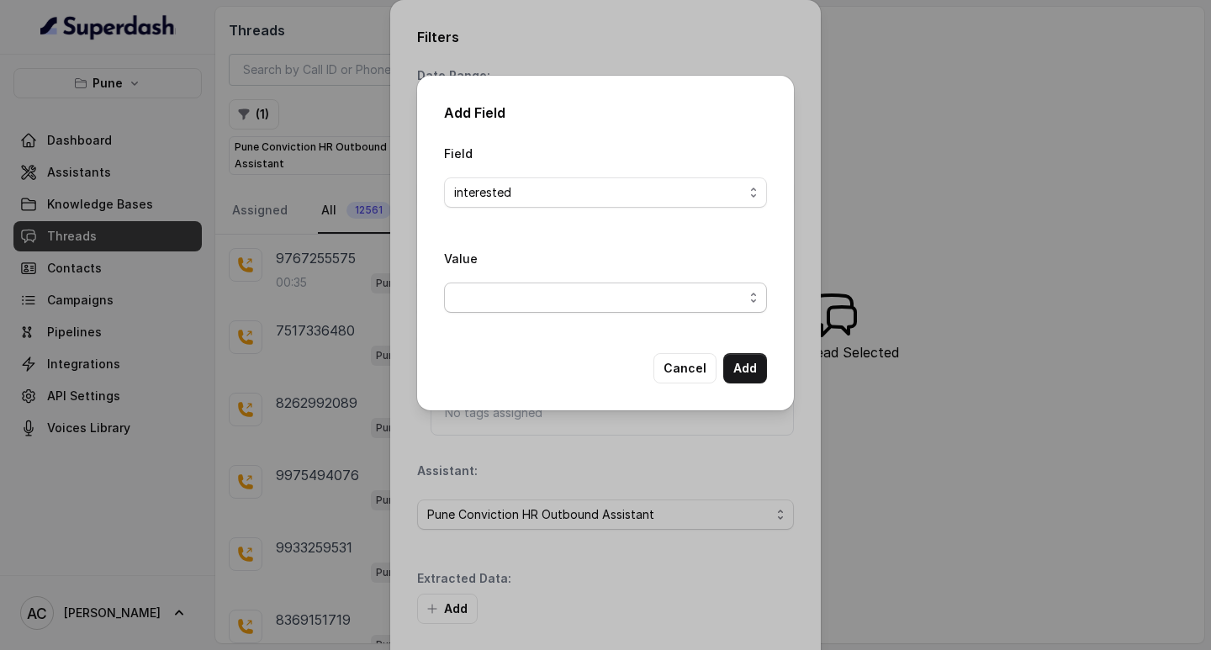
click at [494, 283] on span "button" at bounding box center [605, 298] width 323 height 30
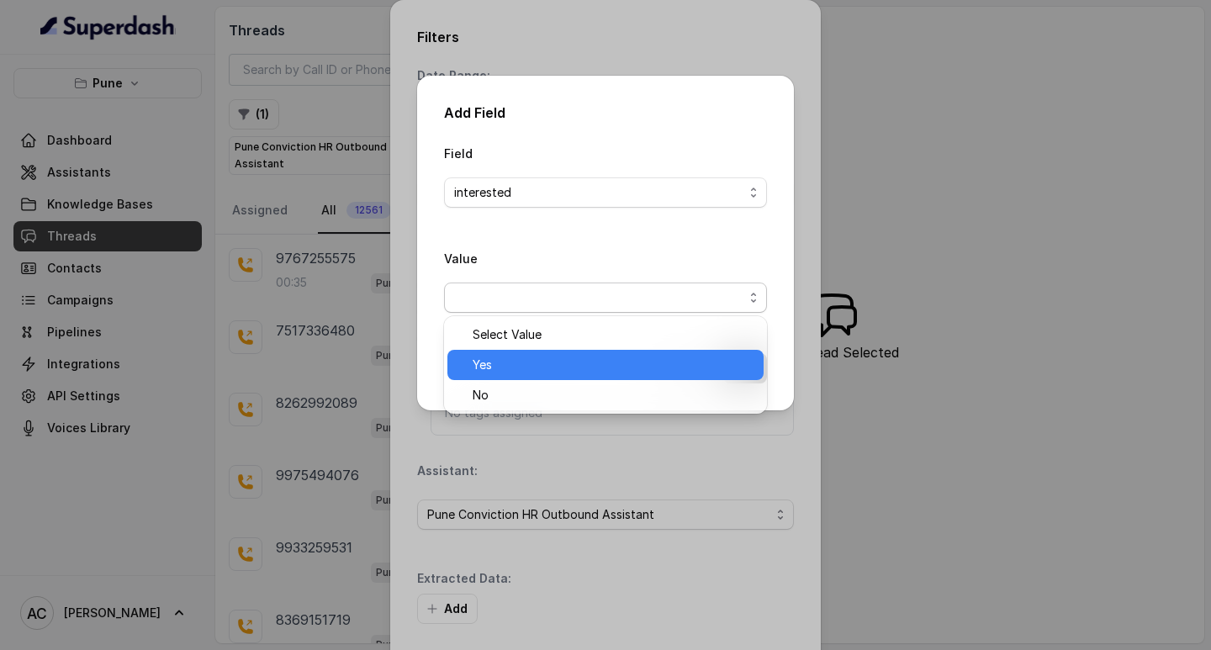
click at [495, 356] on span "Yes" at bounding box center [613, 365] width 281 height 20
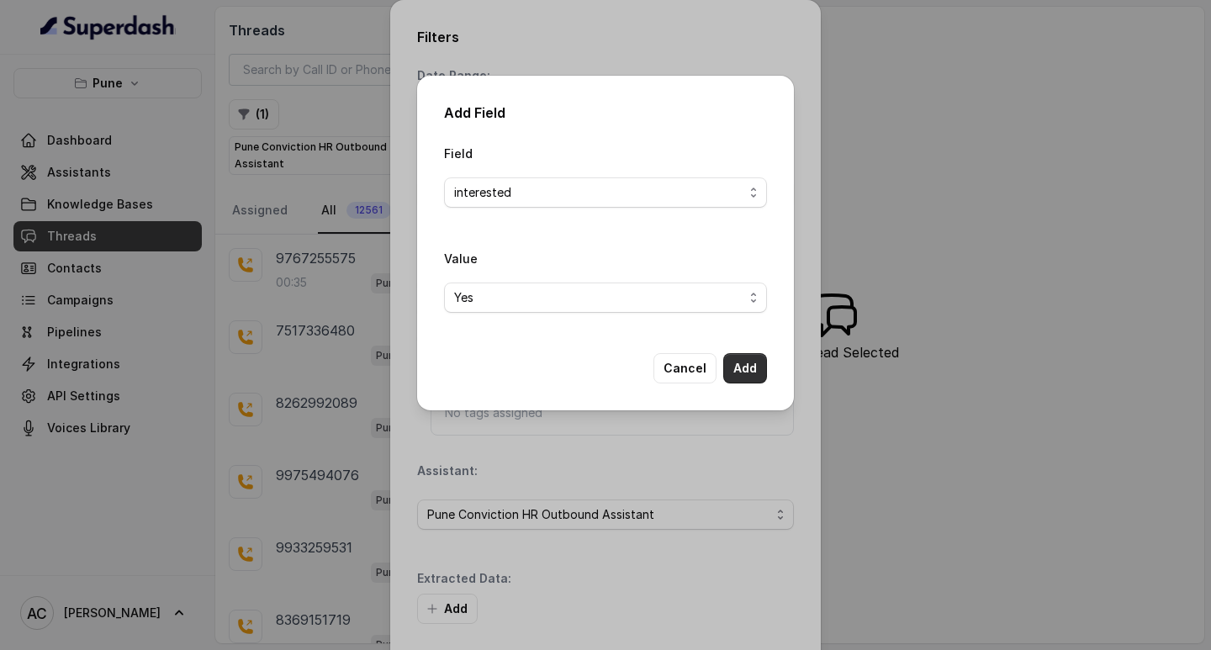
click at [739, 366] on button "Add" at bounding box center [745, 368] width 44 height 30
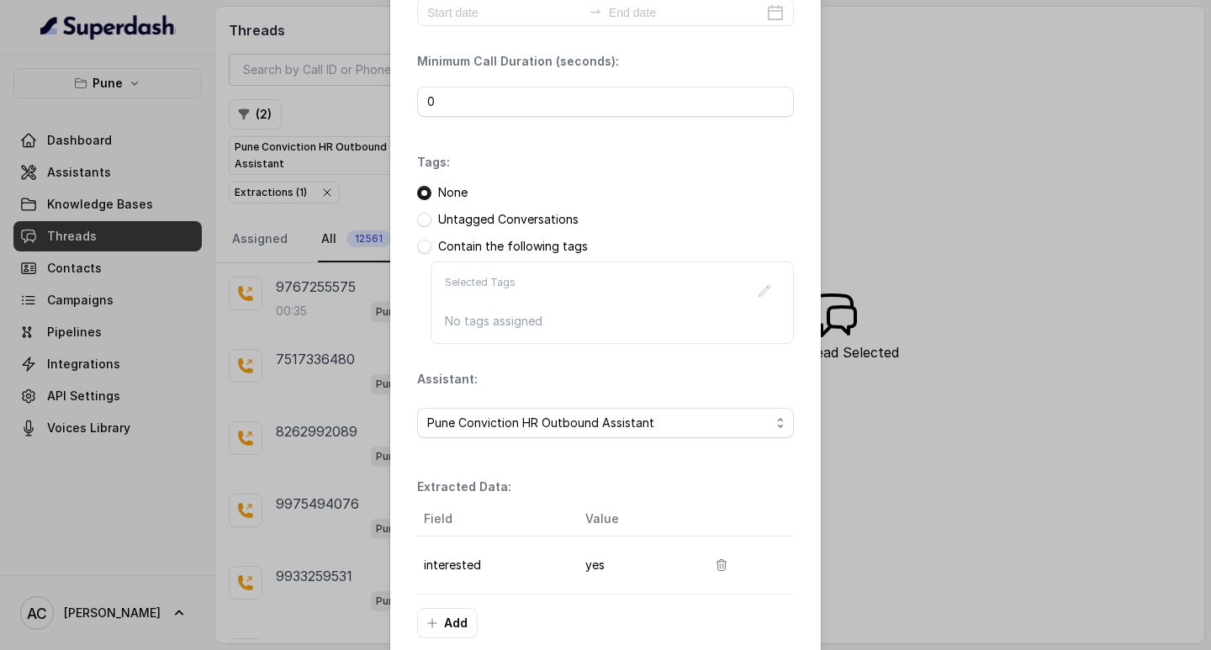
scroll to position [177, 0]
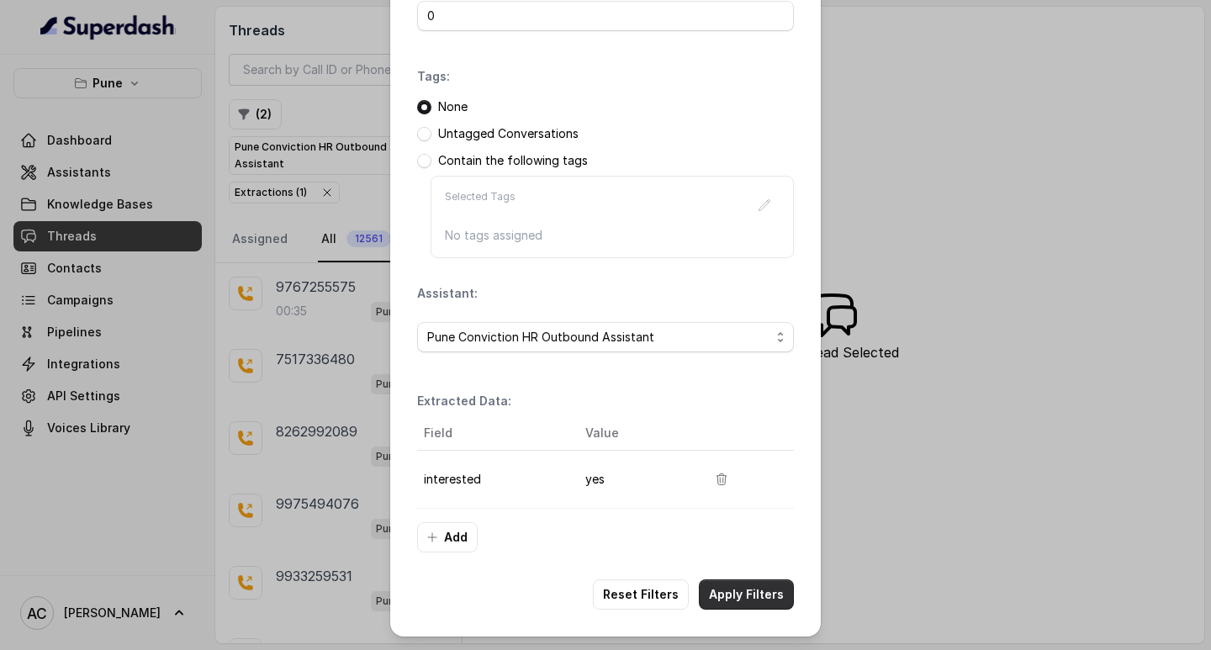
click at [722, 590] on button "Apply Filters" at bounding box center [746, 594] width 95 height 30
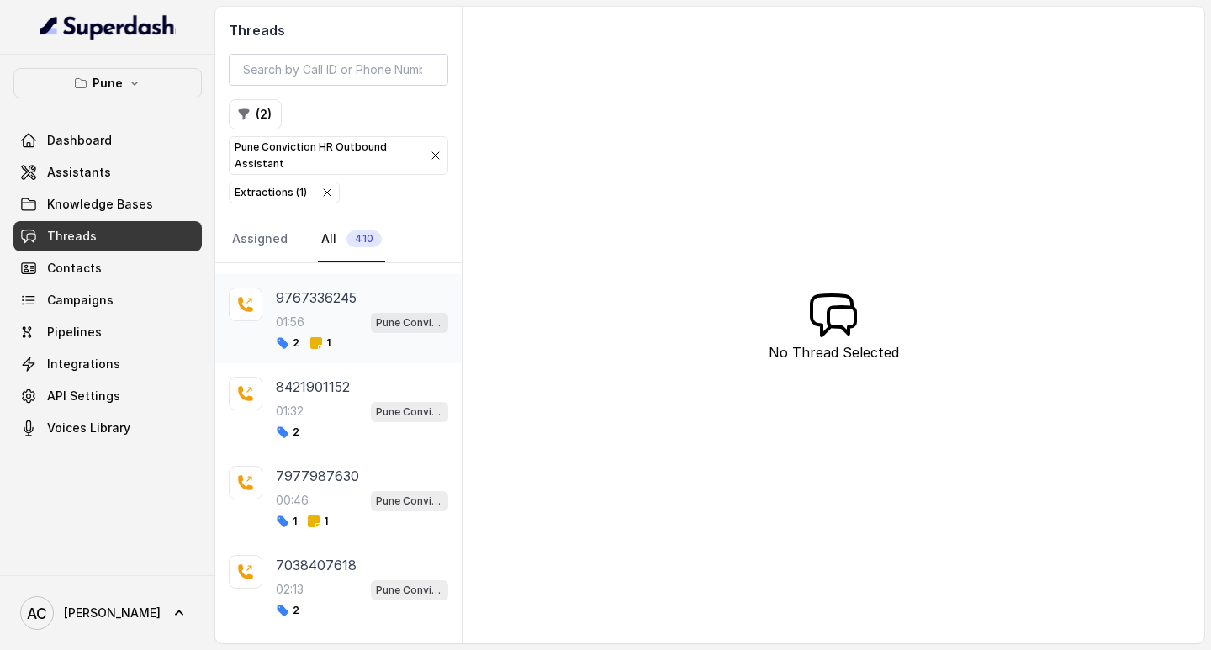
scroll to position [1420, 0]
